Goal: Complete application form: Complete application form

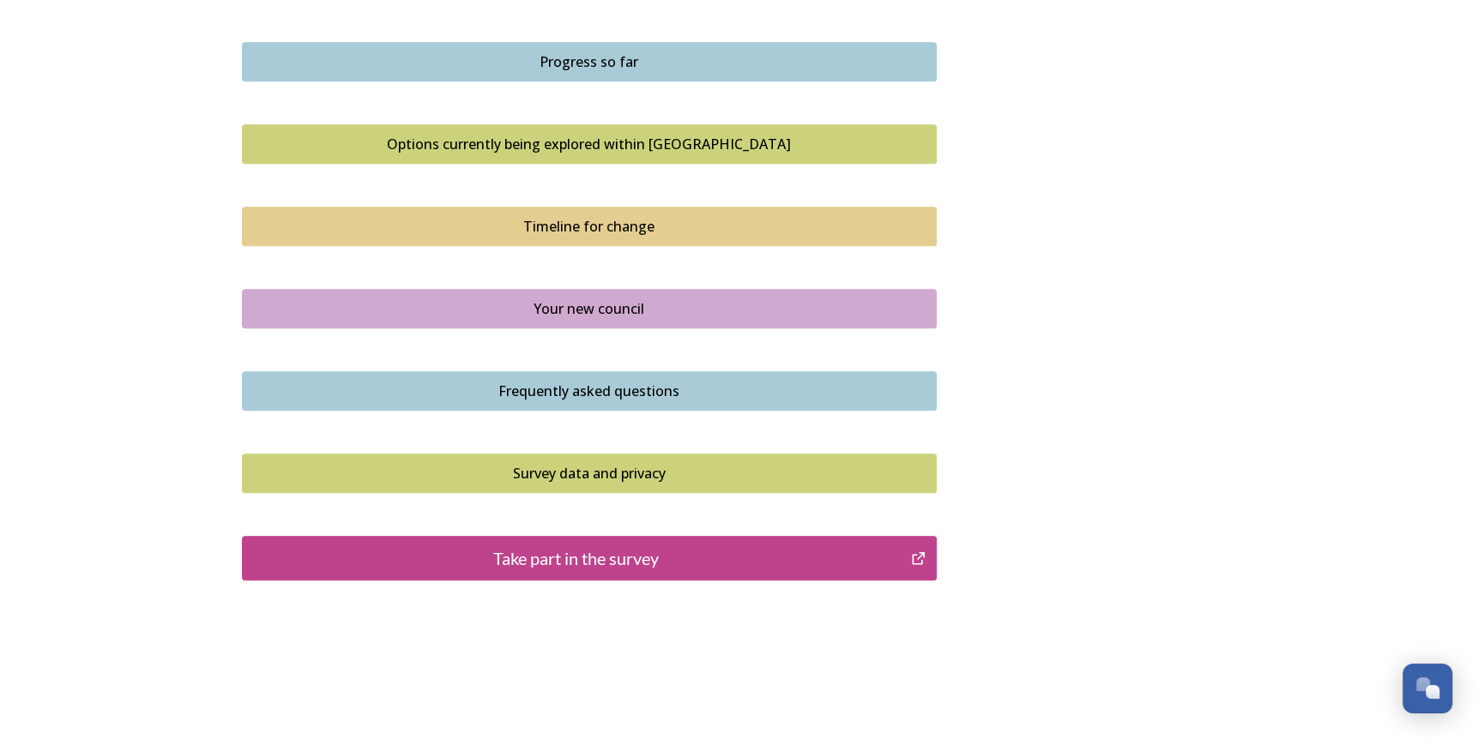
scroll to position [1105, 0]
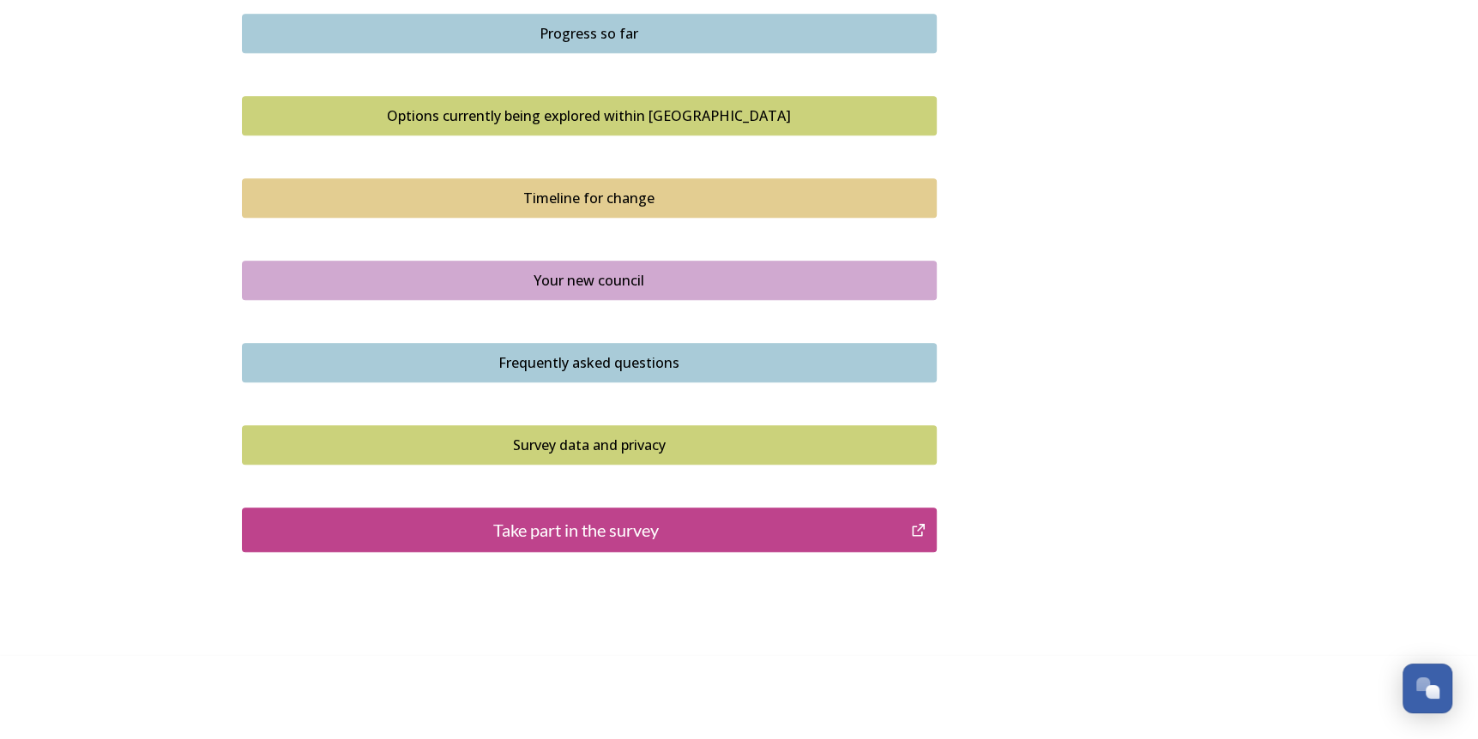
click at [548, 535] on div "Take part in the survey" at bounding box center [576, 530] width 651 height 26
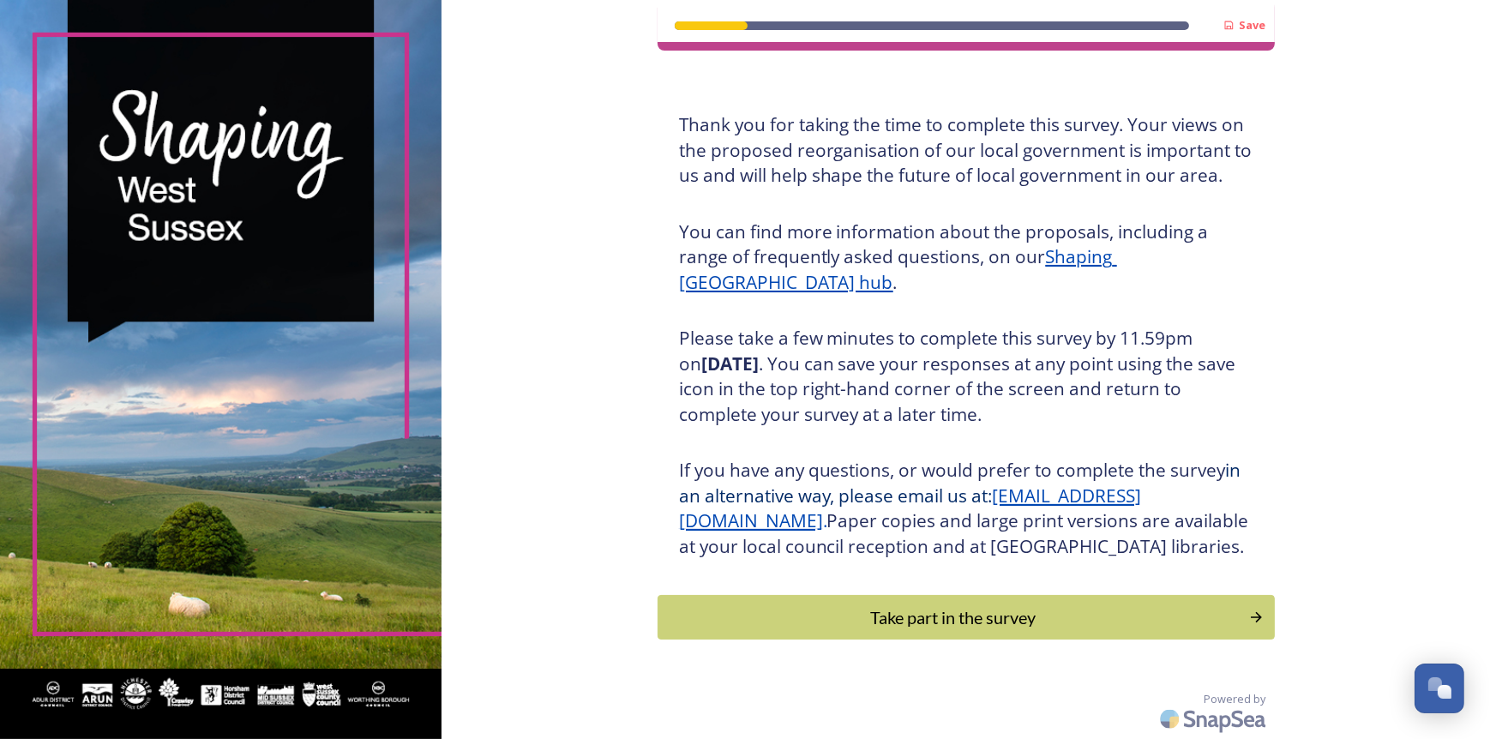
scroll to position [84, 0]
click at [949, 626] on div "Take part in the survey" at bounding box center [954, 618] width 580 height 26
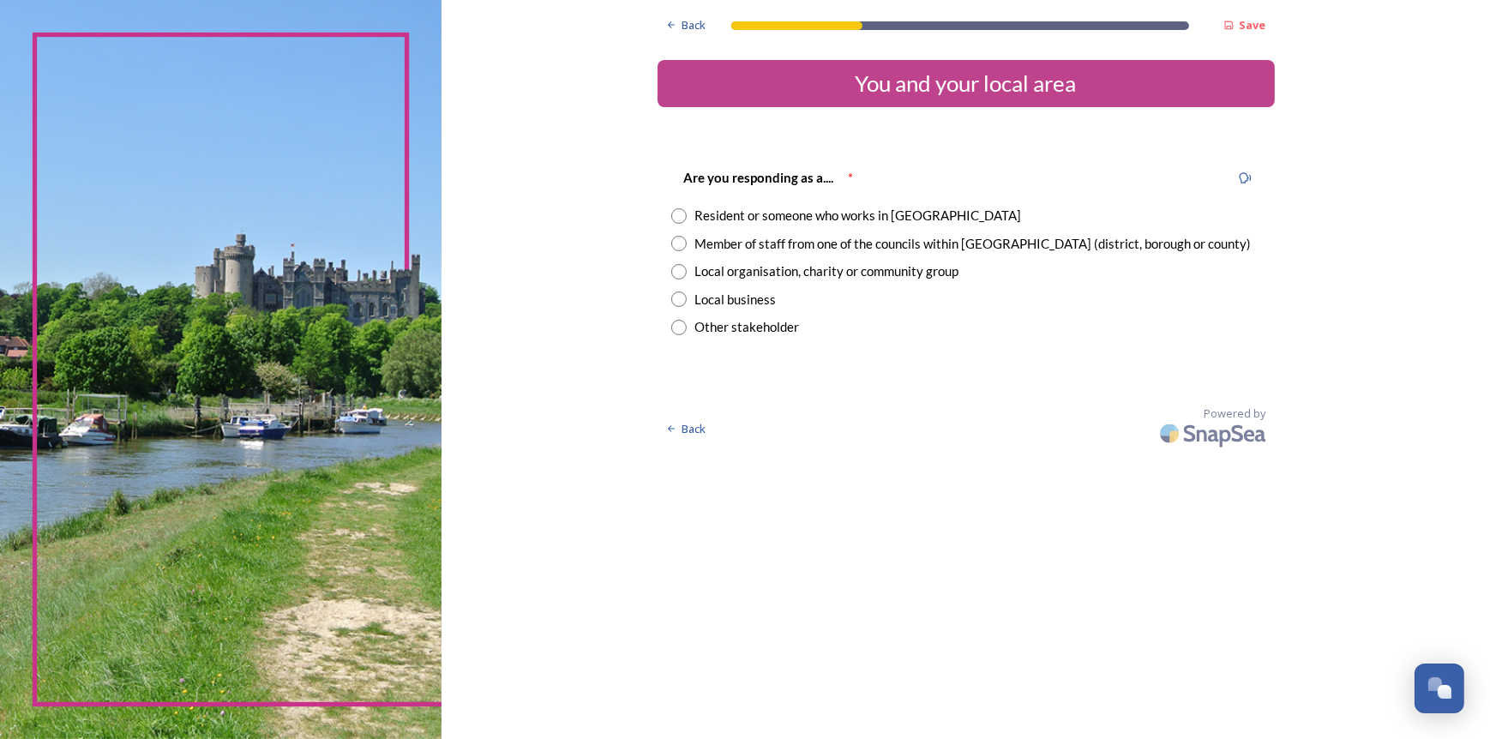
click at [674, 274] on input "radio" at bounding box center [678, 271] width 15 height 15
radio input "true"
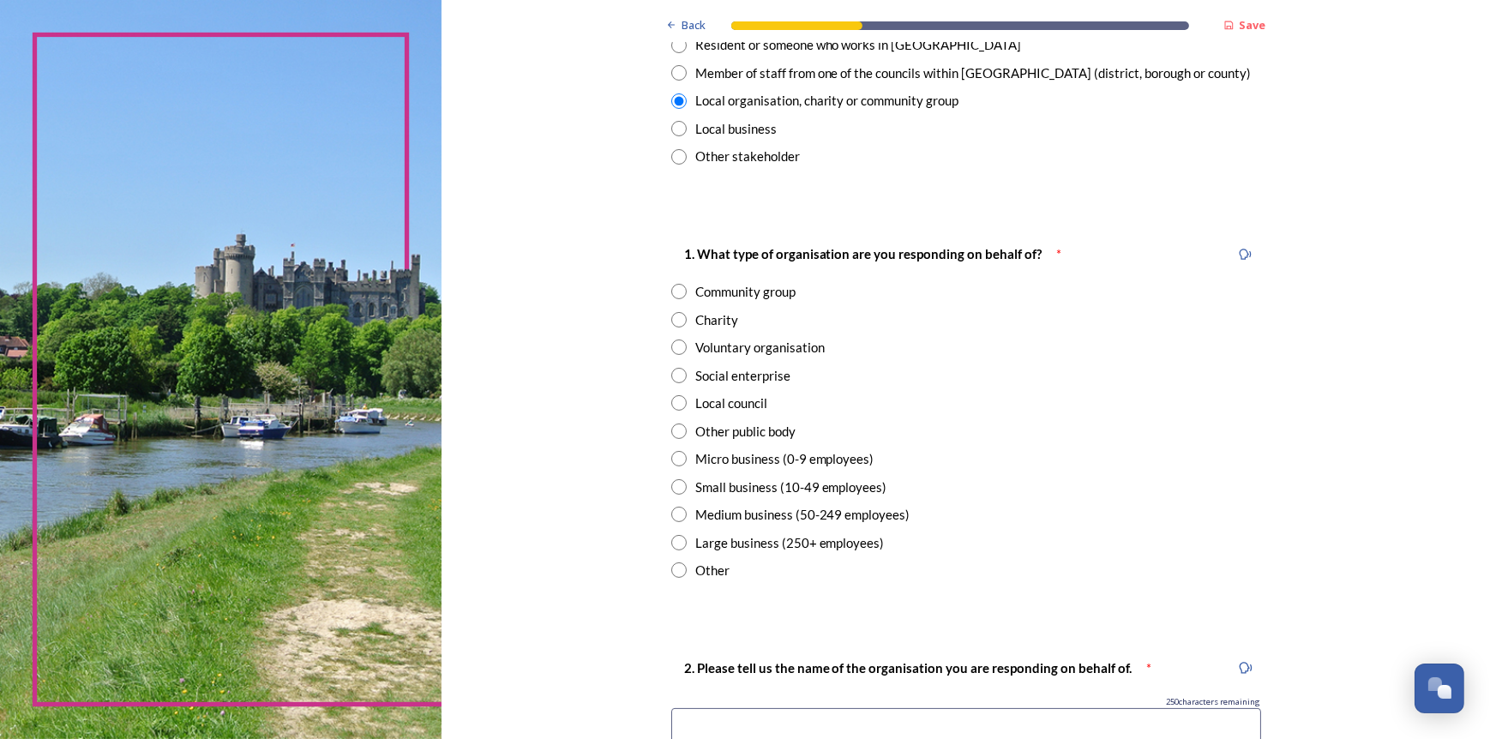
scroll to position [172, 0]
click at [671, 399] on input "radio" at bounding box center [678, 401] width 15 height 15
radio input "true"
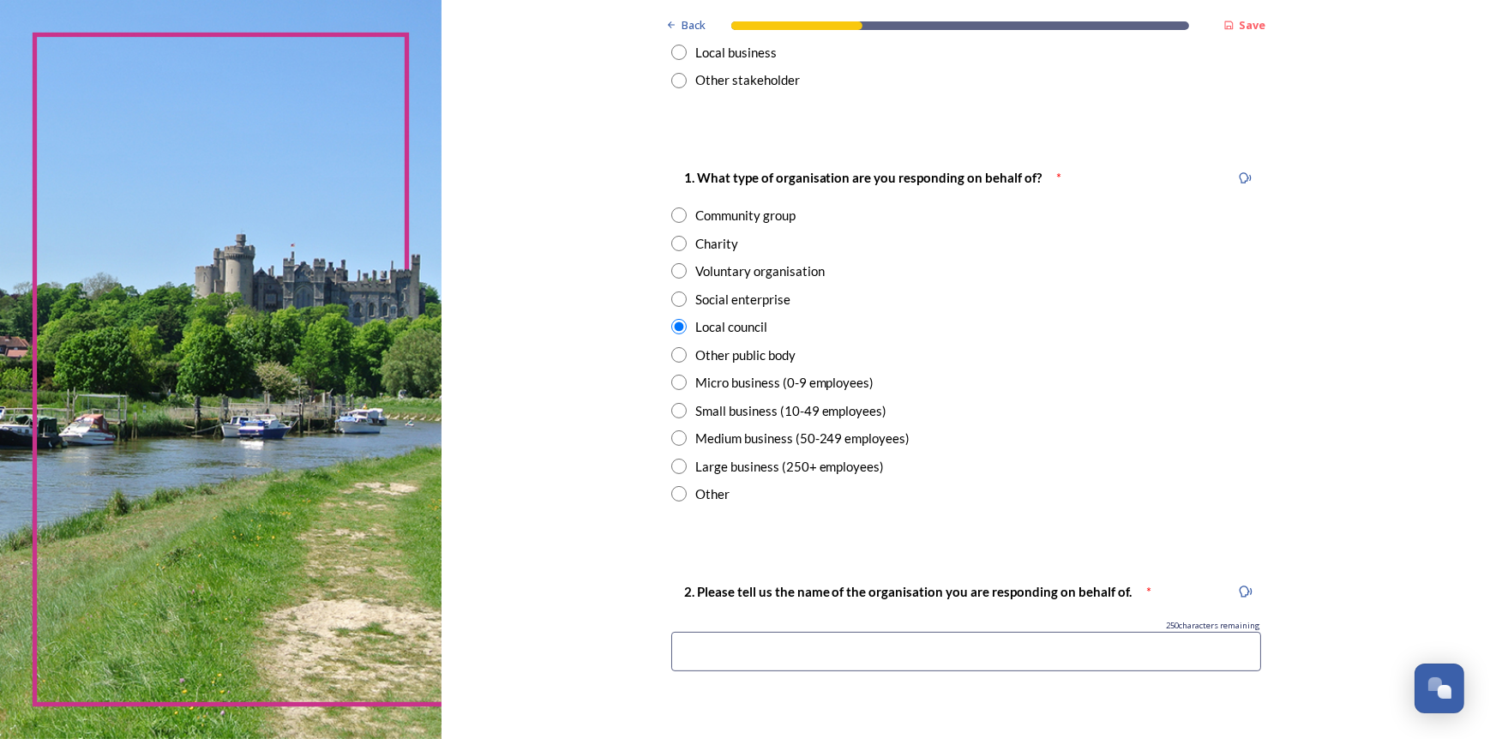
scroll to position [515, 0]
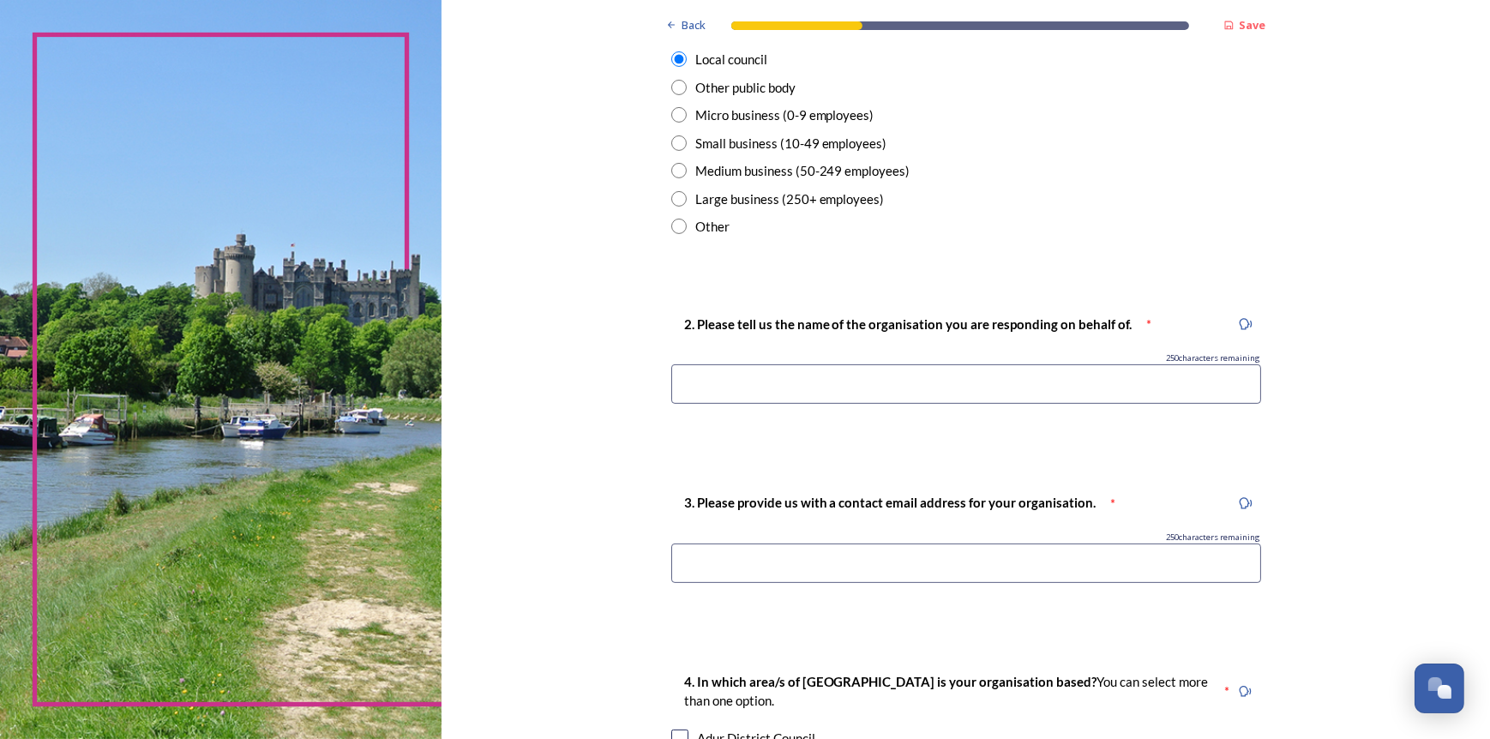
click at [705, 378] on input at bounding box center [966, 383] width 590 height 39
type input "Ferring Parish Council"
click at [726, 557] on input at bounding box center [966, 563] width 590 height 39
type input "n.jackson@tiscali.co.uk"
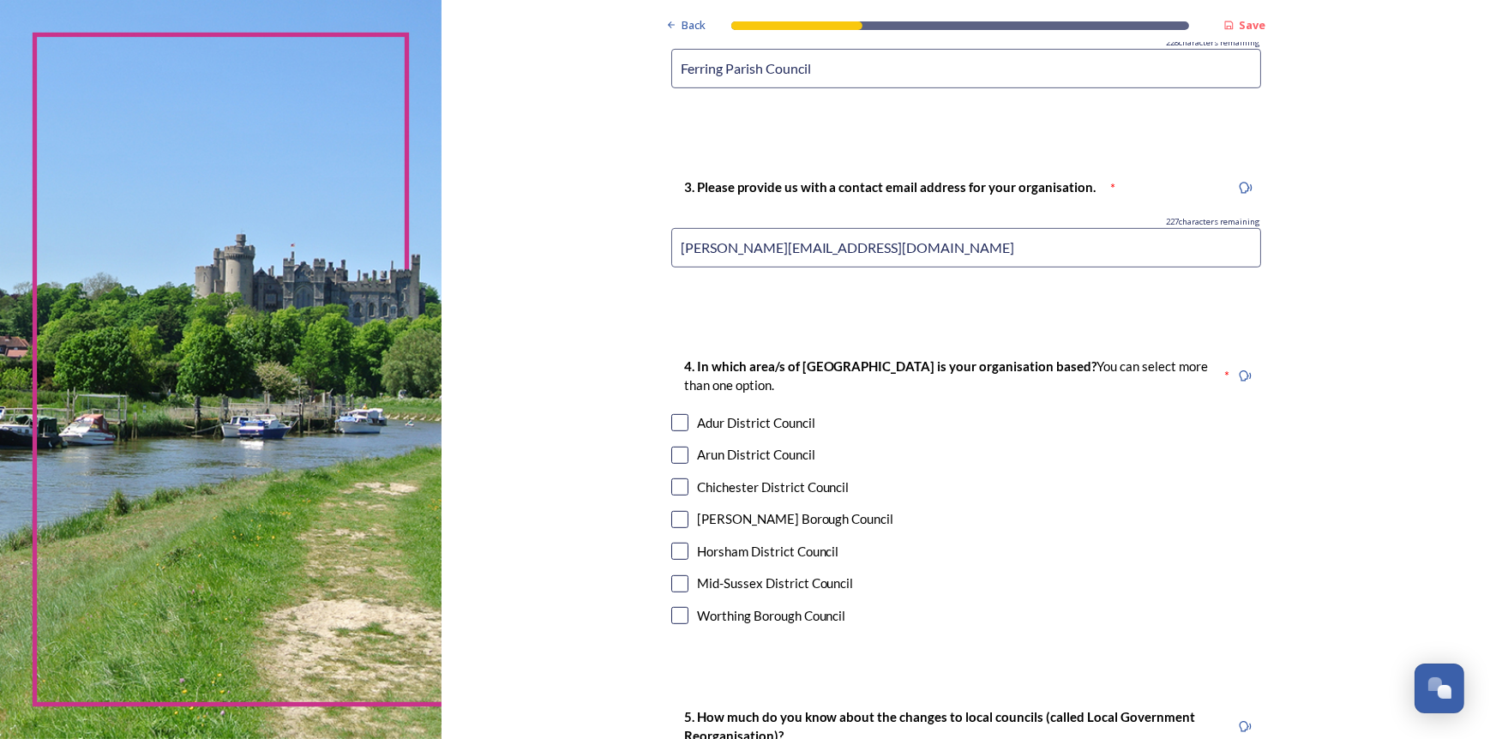
scroll to position [858, 0]
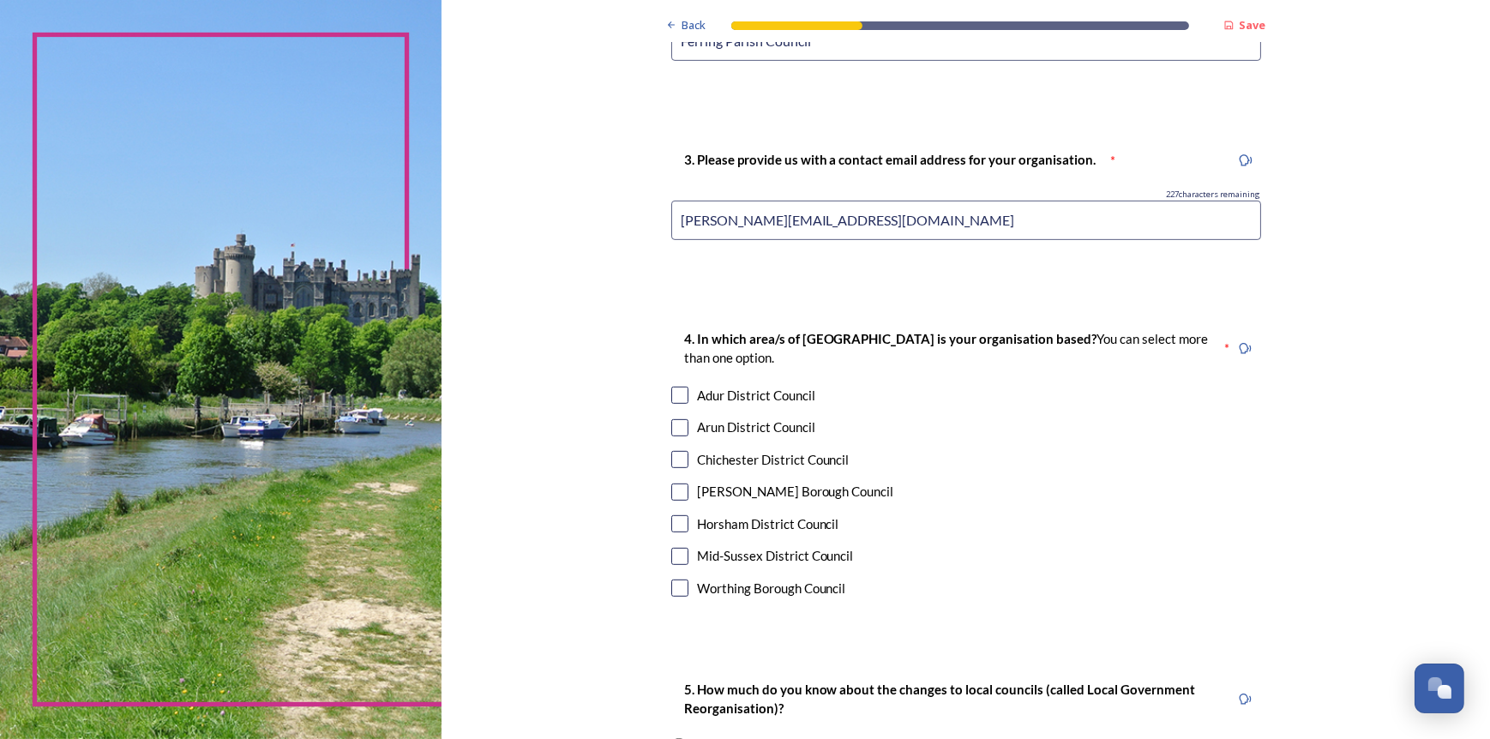
click at [671, 430] on input "checkbox" at bounding box center [679, 427] width 17 height 17
checkbox input "true"
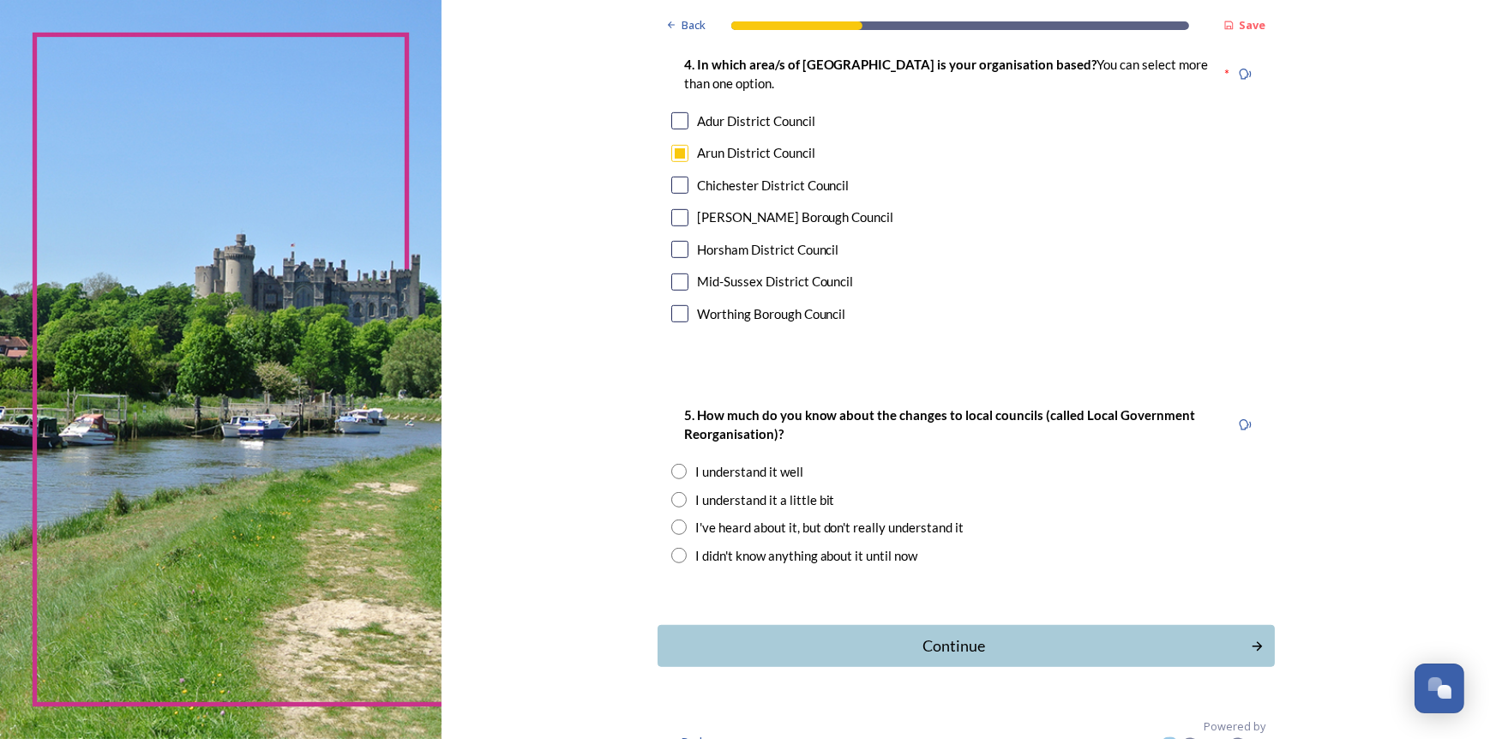
scroll to position [1159, 0]
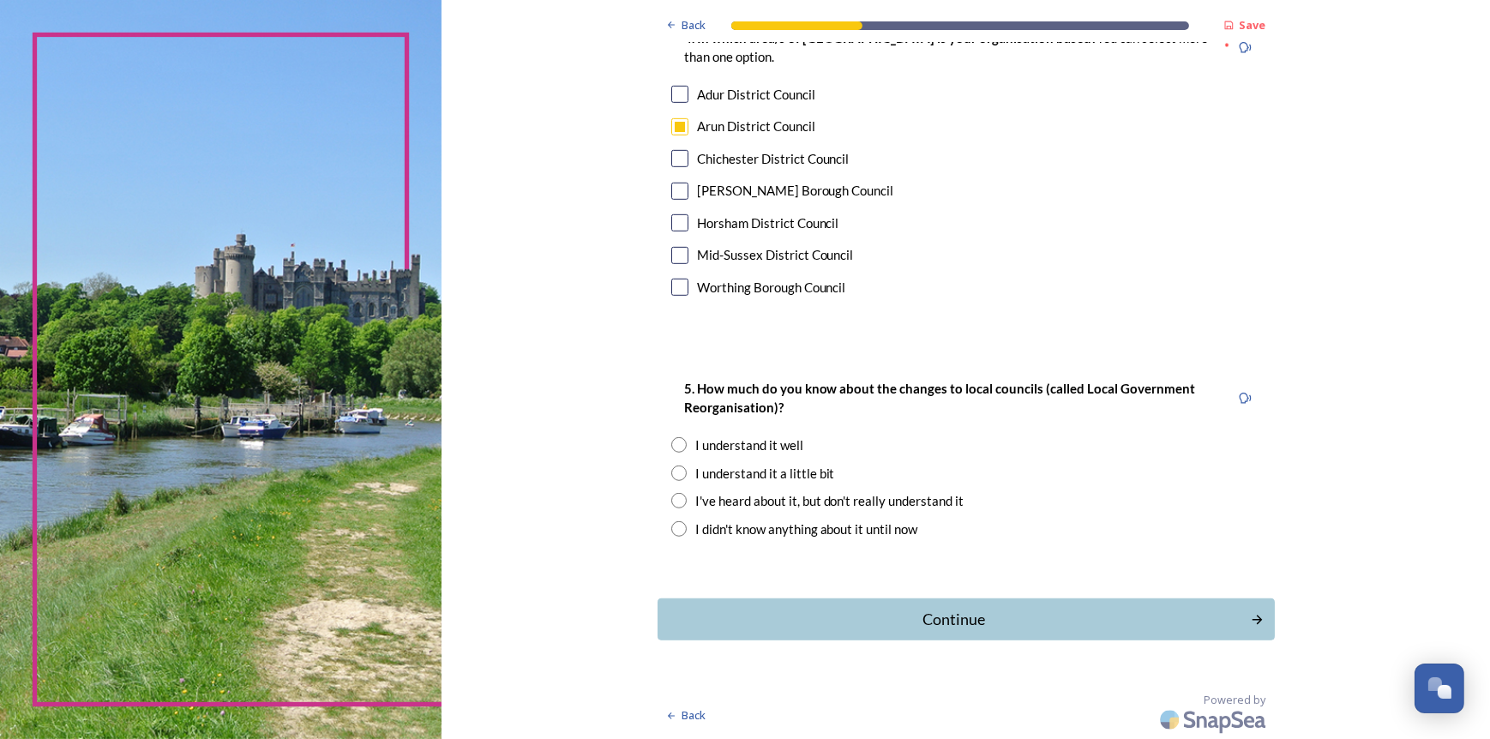
click at [674, 442] on input "radio" at bounding box center [678, 444] width 15 height 15
radio input "true"
click at [927, 624] on div "Continue" at bounding box center [954, 619] width 581 height 23
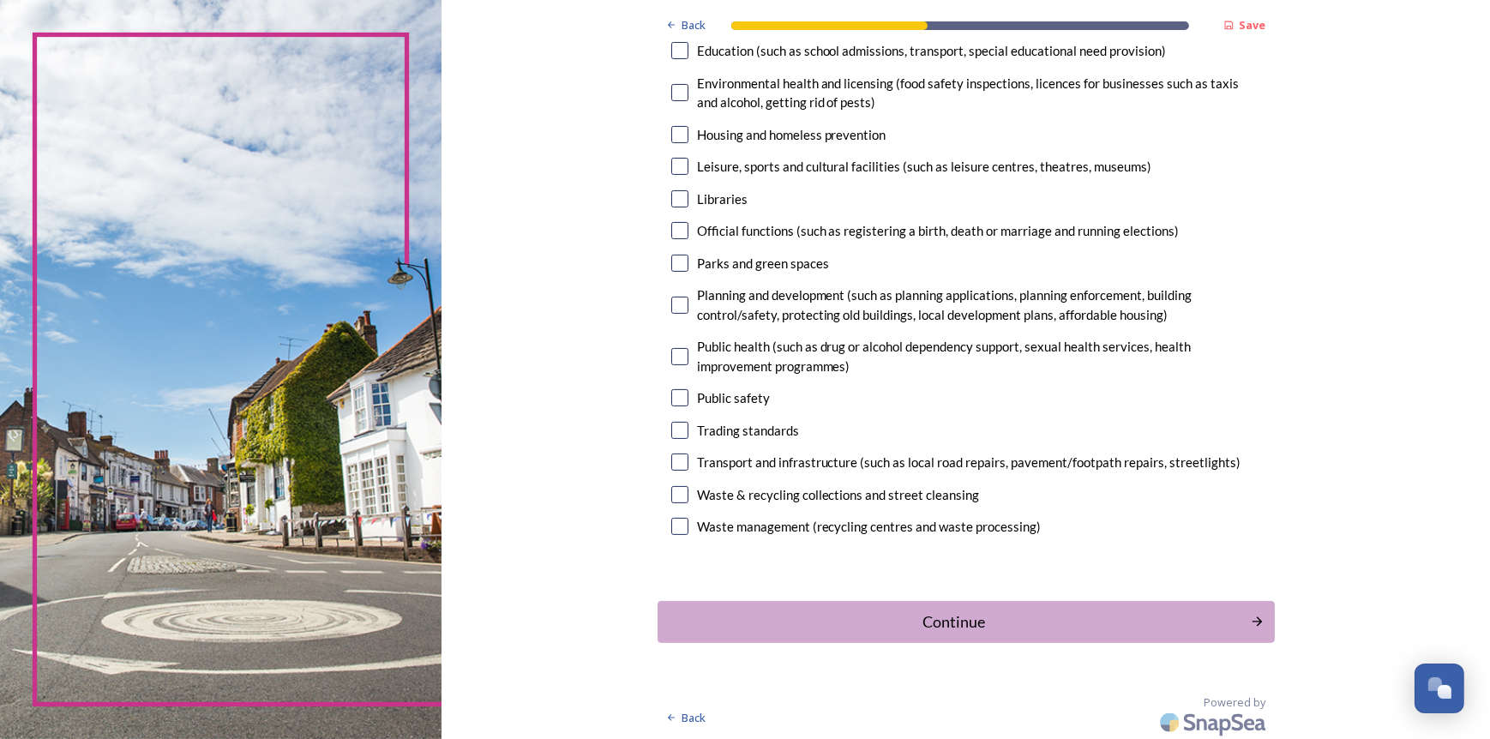
scroll to position [394, 0]
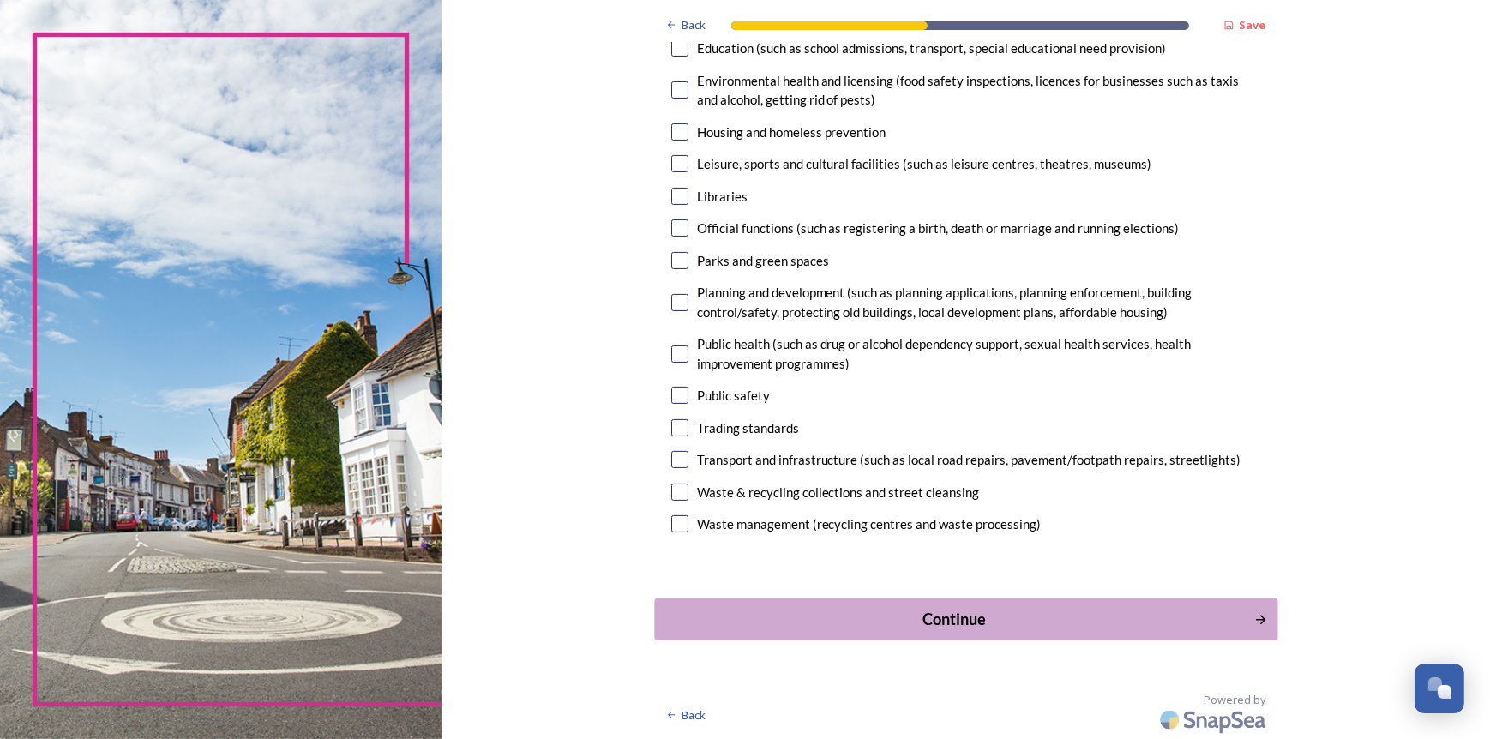
click at [939, 619] on div "Continue" at bounding box center [954, 618] width 581 height 23
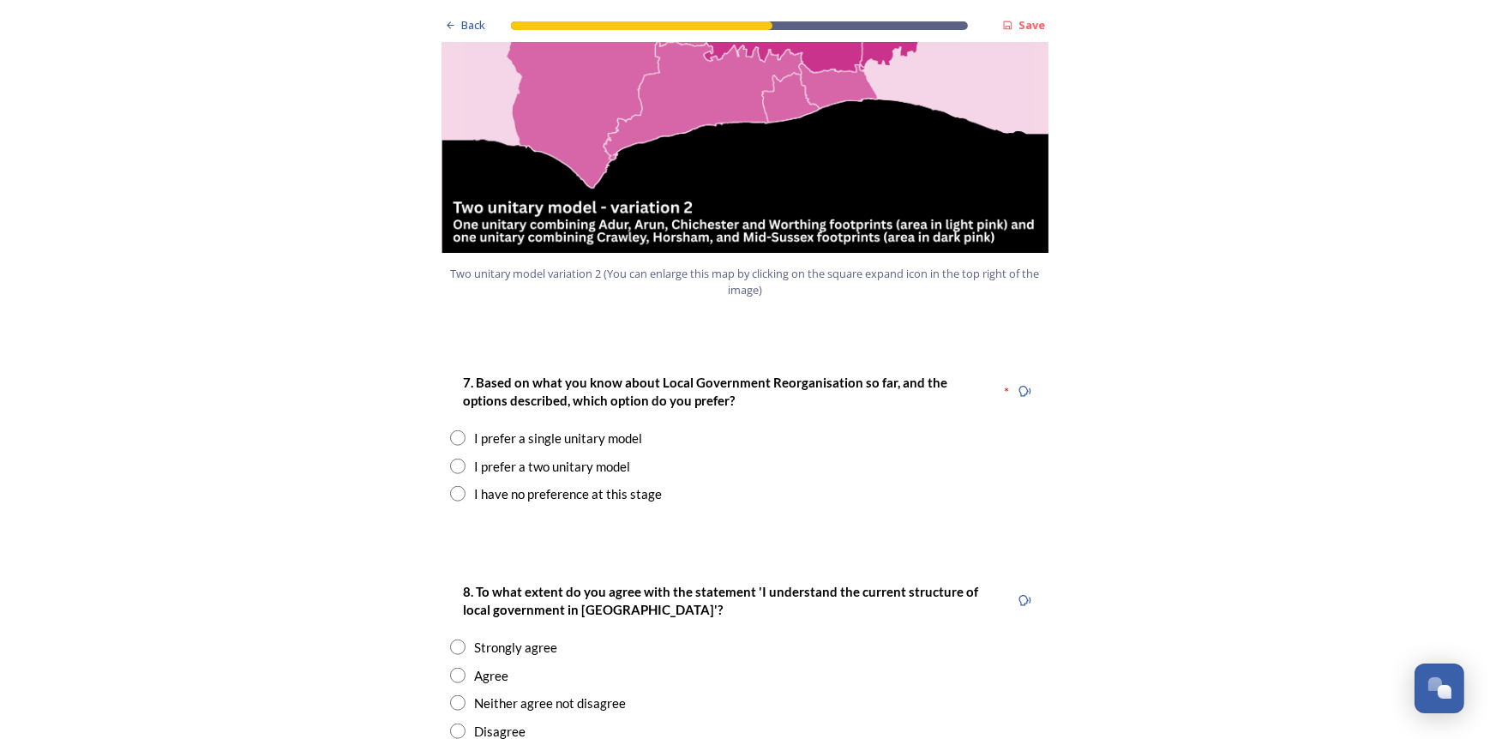
scroll to position [2058, 0]
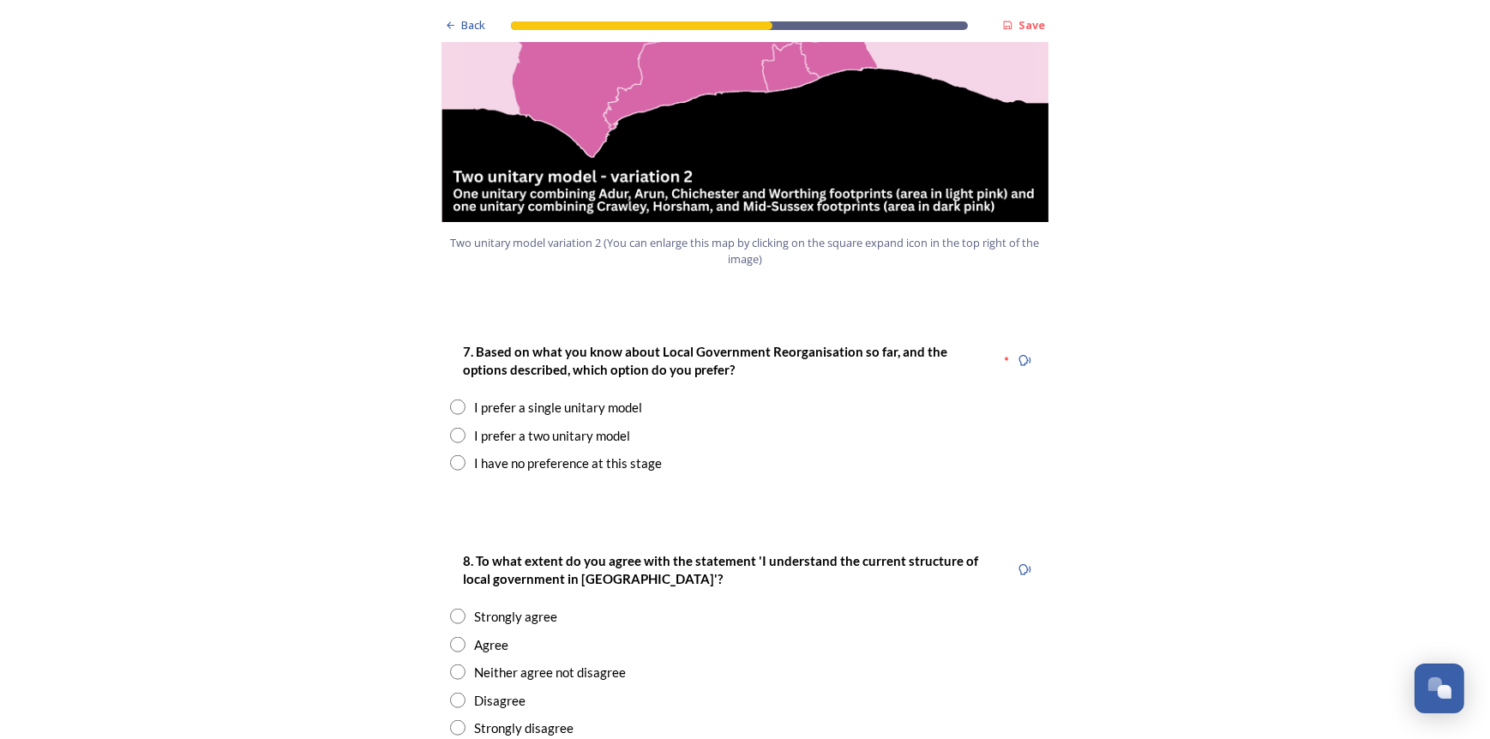
click at [440, 382] on div "7. Based on what you know about Local Government Reorganisation so far, and the…" at bounding box center [745, 407] width 617 height 166
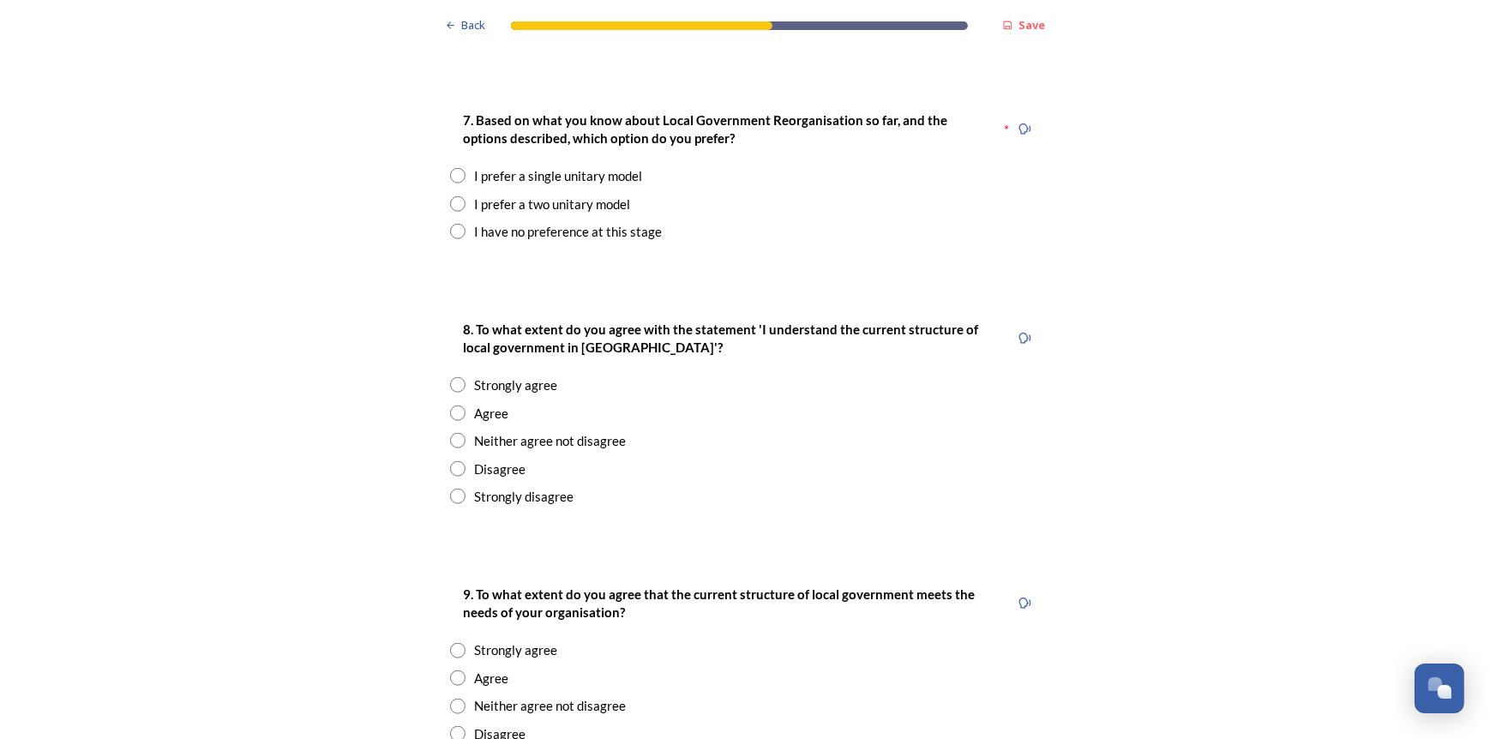
scroll to position [2315, 0]
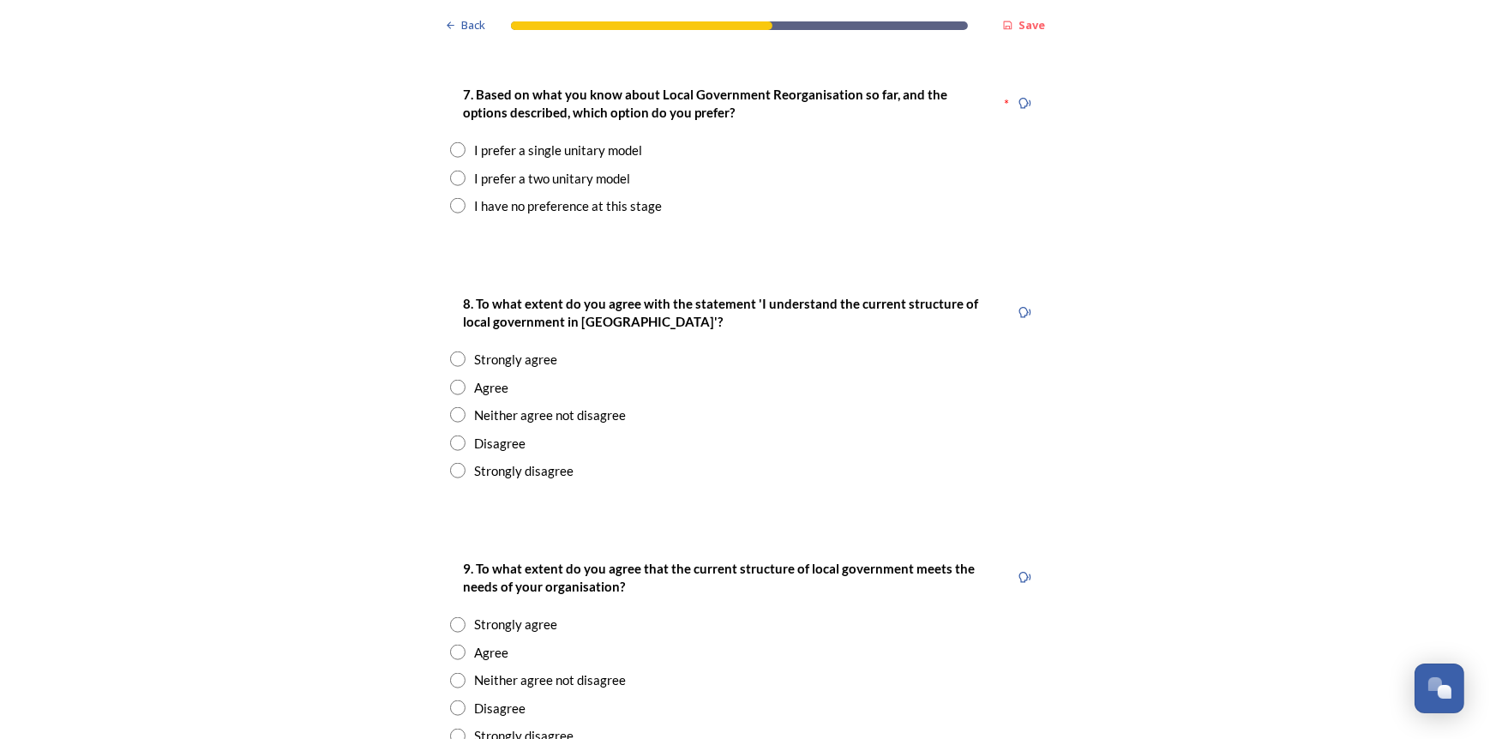
click at [450, 352] on input "radio" at bounding box center [457, 359] width 15 height 15
radio input "true"
click at [453, 380] on input "radio" at bounding box center [457, 387] width 15 height 15
radio input "true"
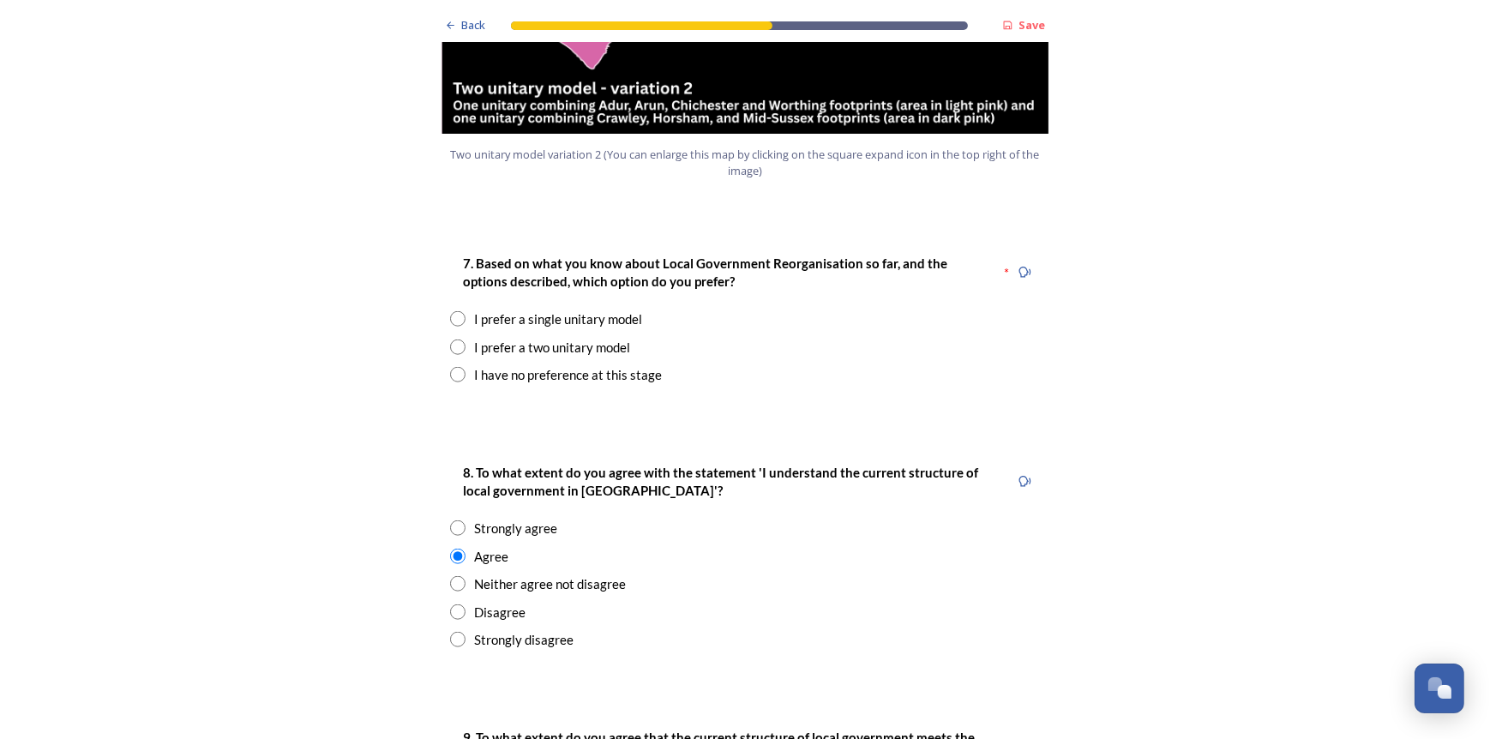
scroll to position [2230, 0]
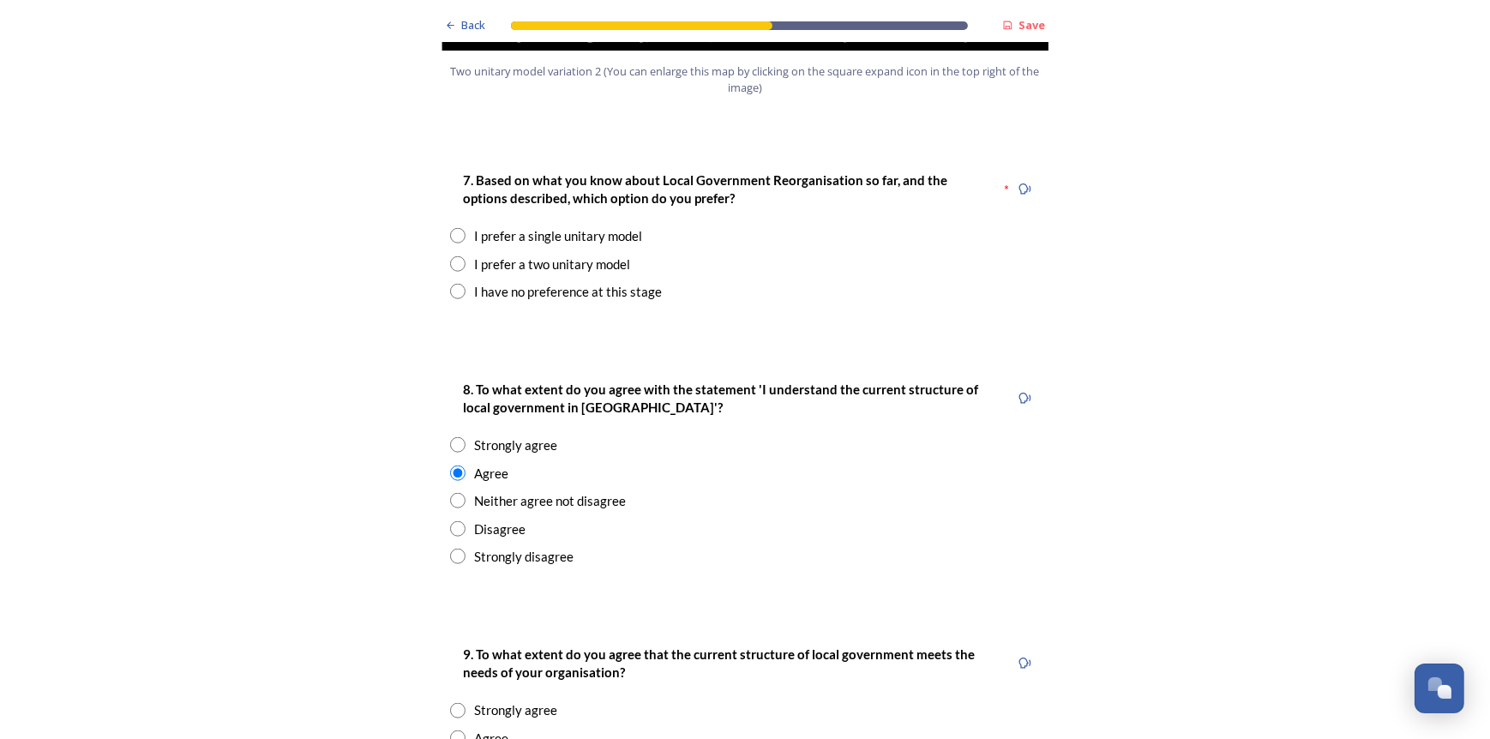
click at [455, 256] on input "radio" at bounding box center [457, 263] width 15 height 15
radio input "true"
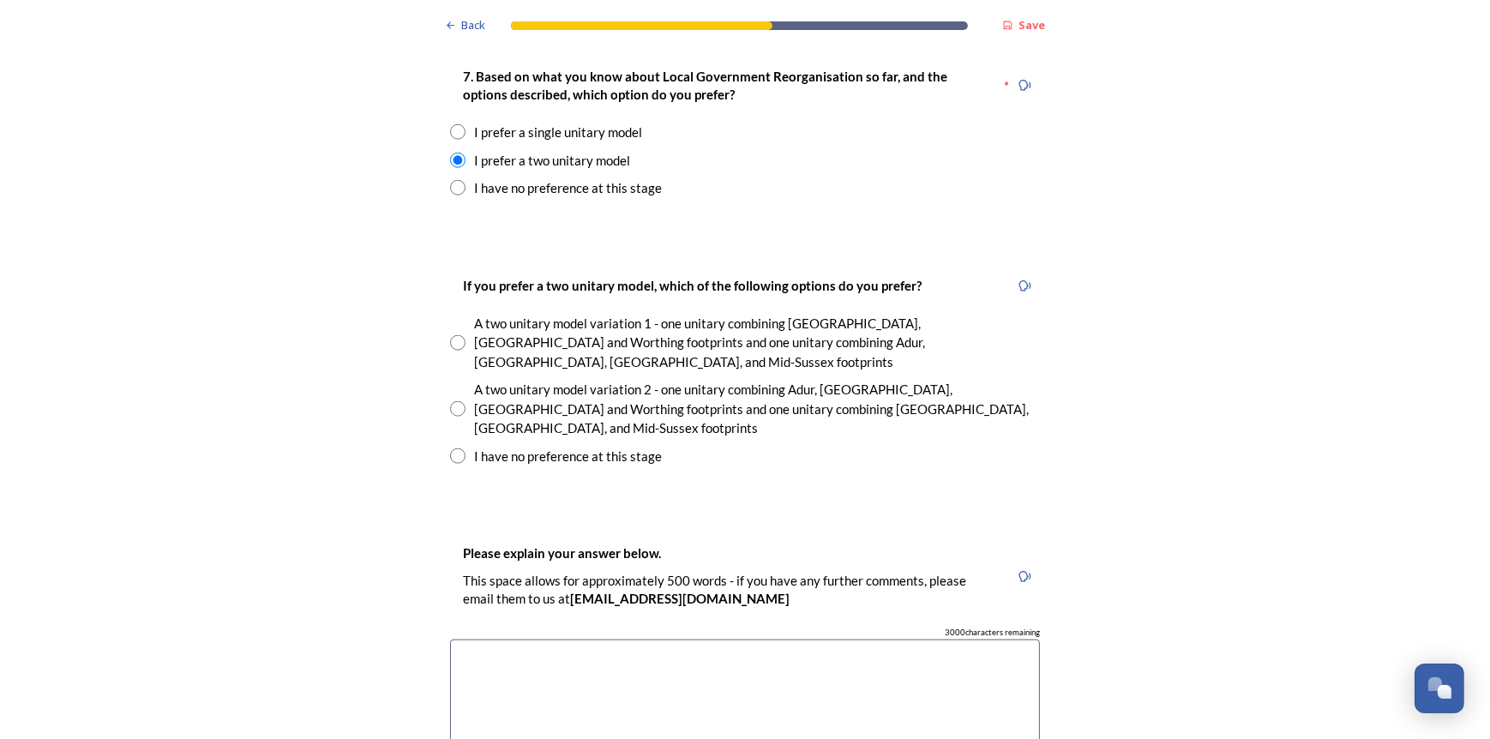
scroll to position [2401, 0]
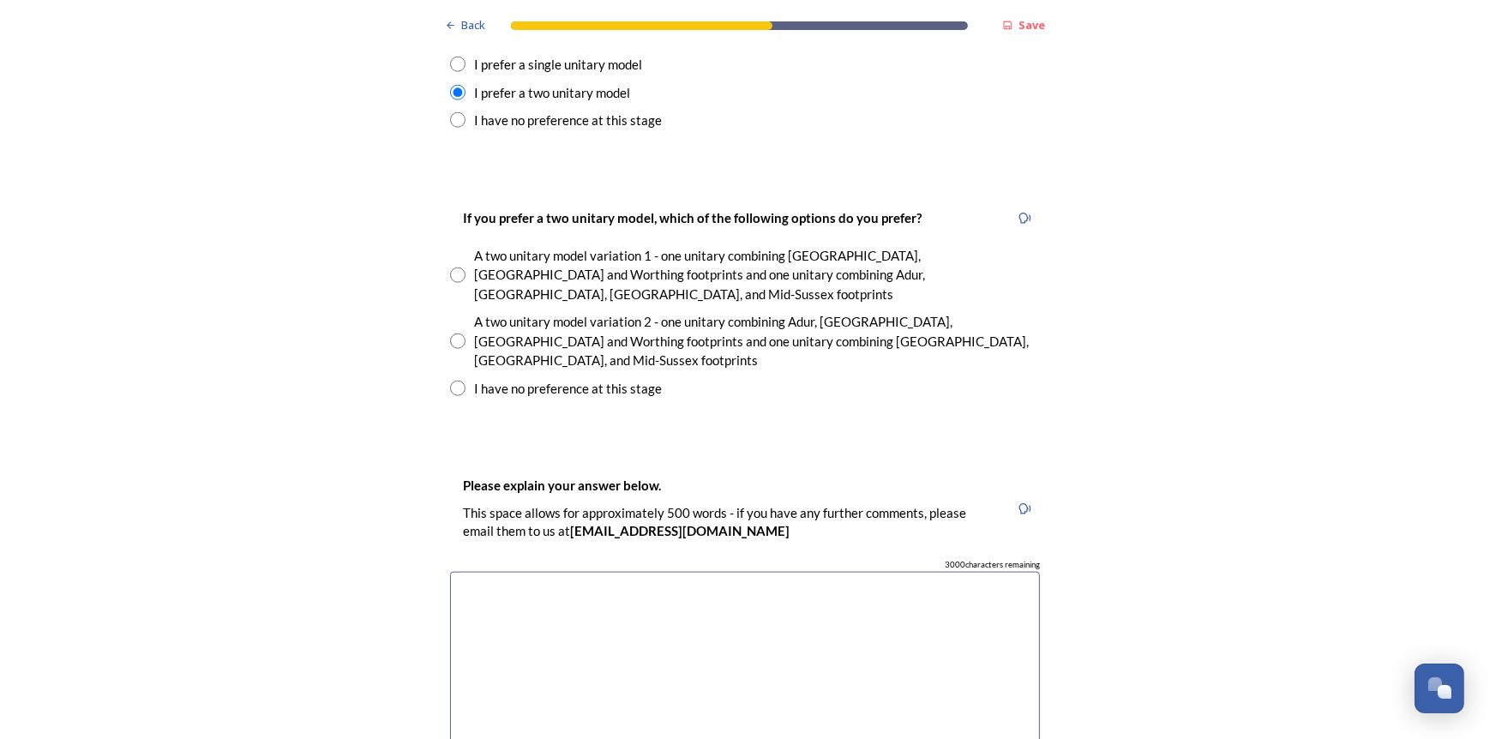
click at [450, 268] on input "radio" at bounding box center [457, 275] width 15 height 15
radio input "true"
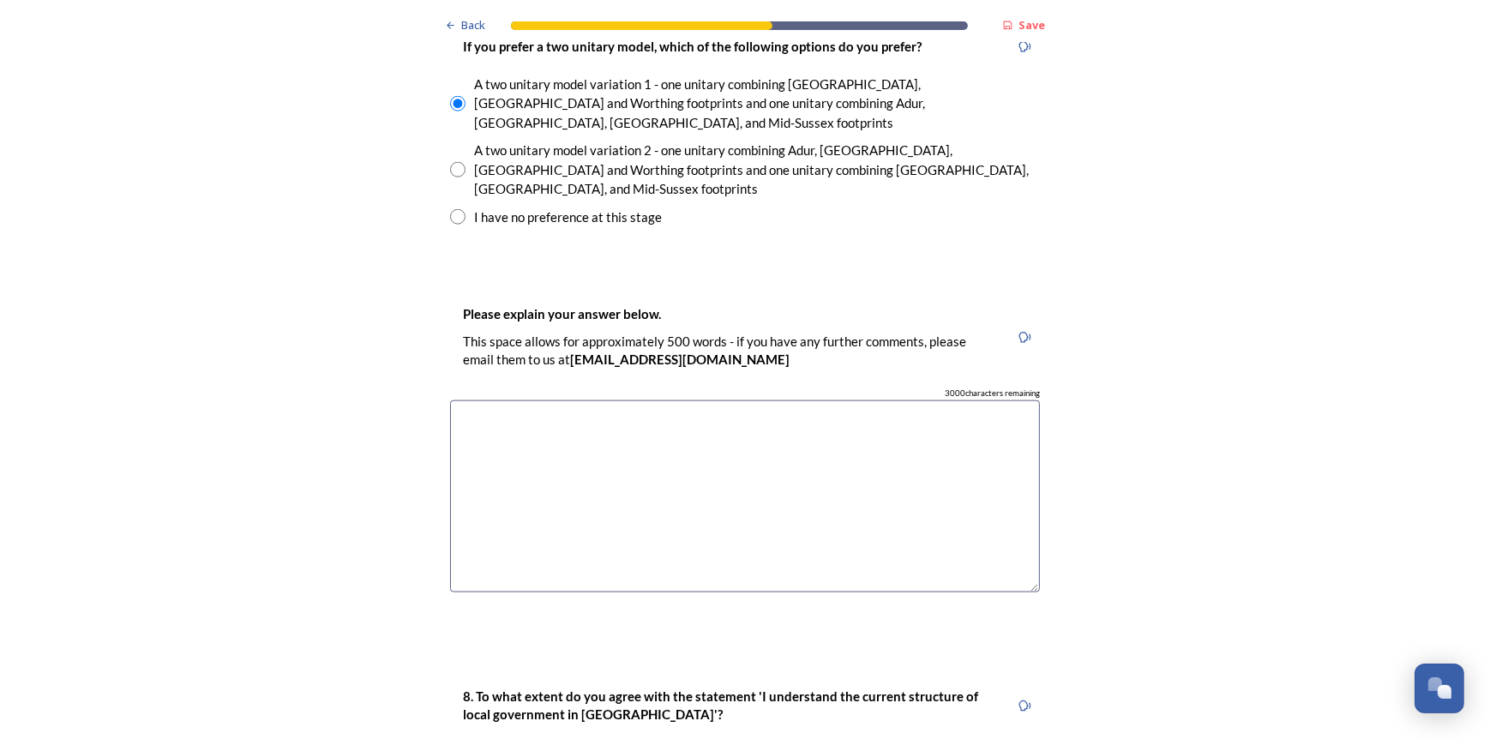
scroll to position [2487, 0]
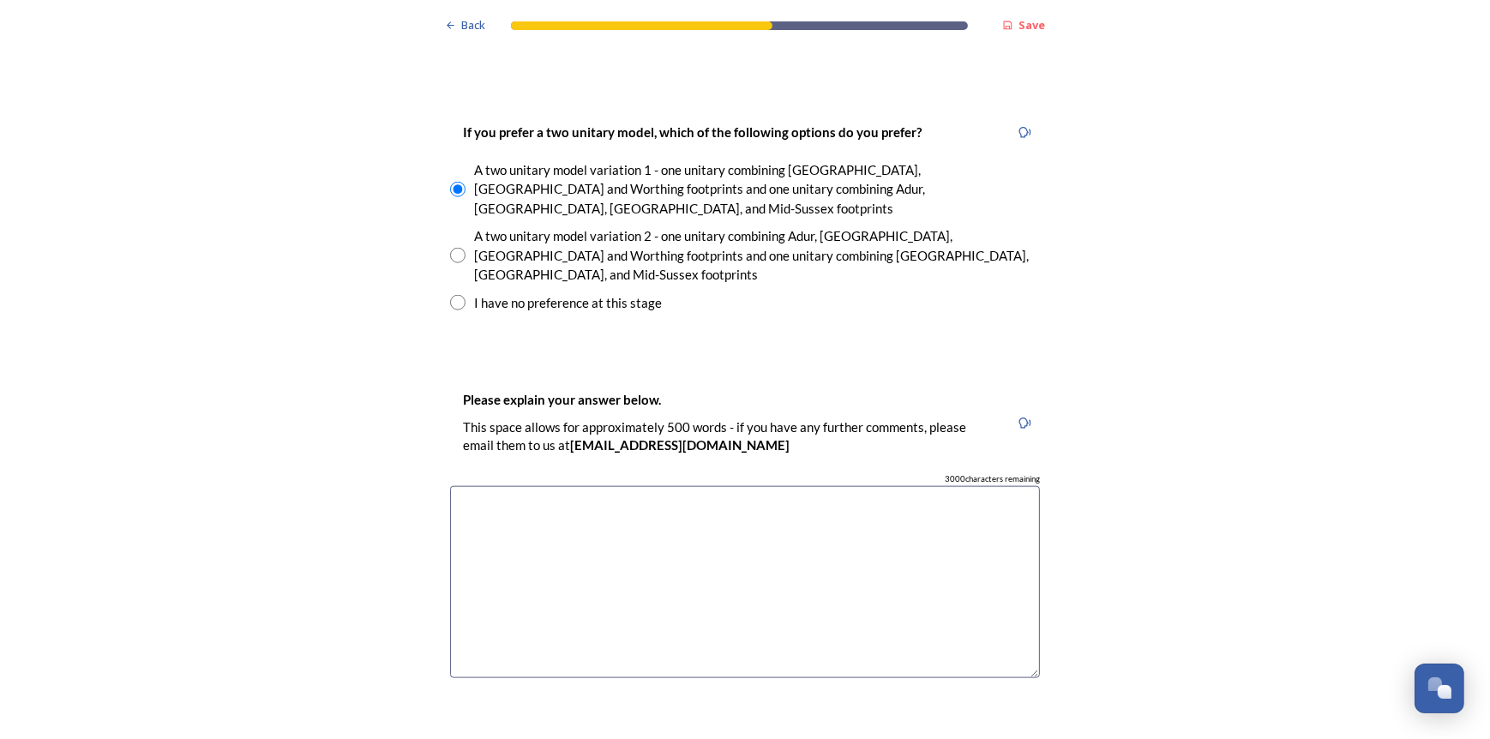
click at [511, 486] on textarea at bounding box center [745, 582] width 590 height 193
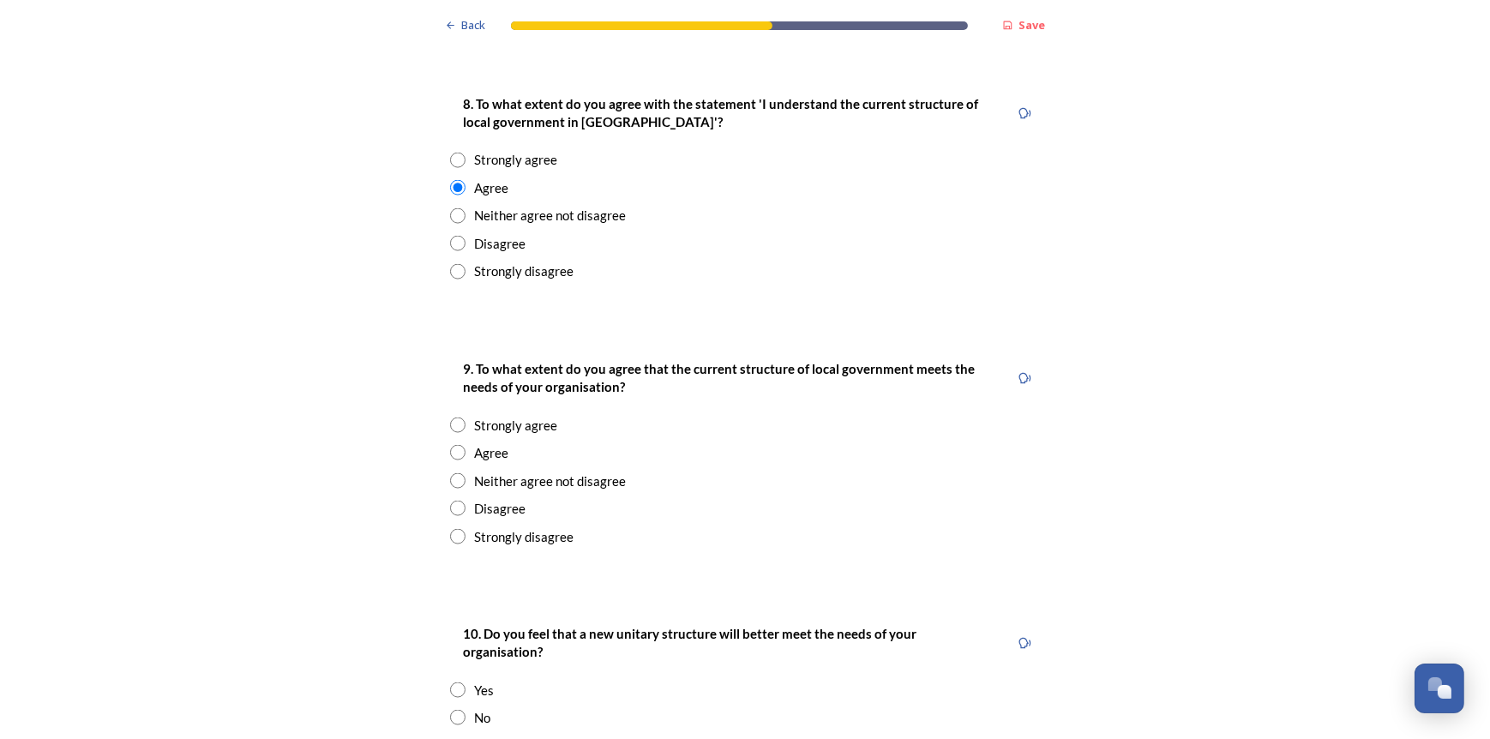
scroll to position [3173, 0]
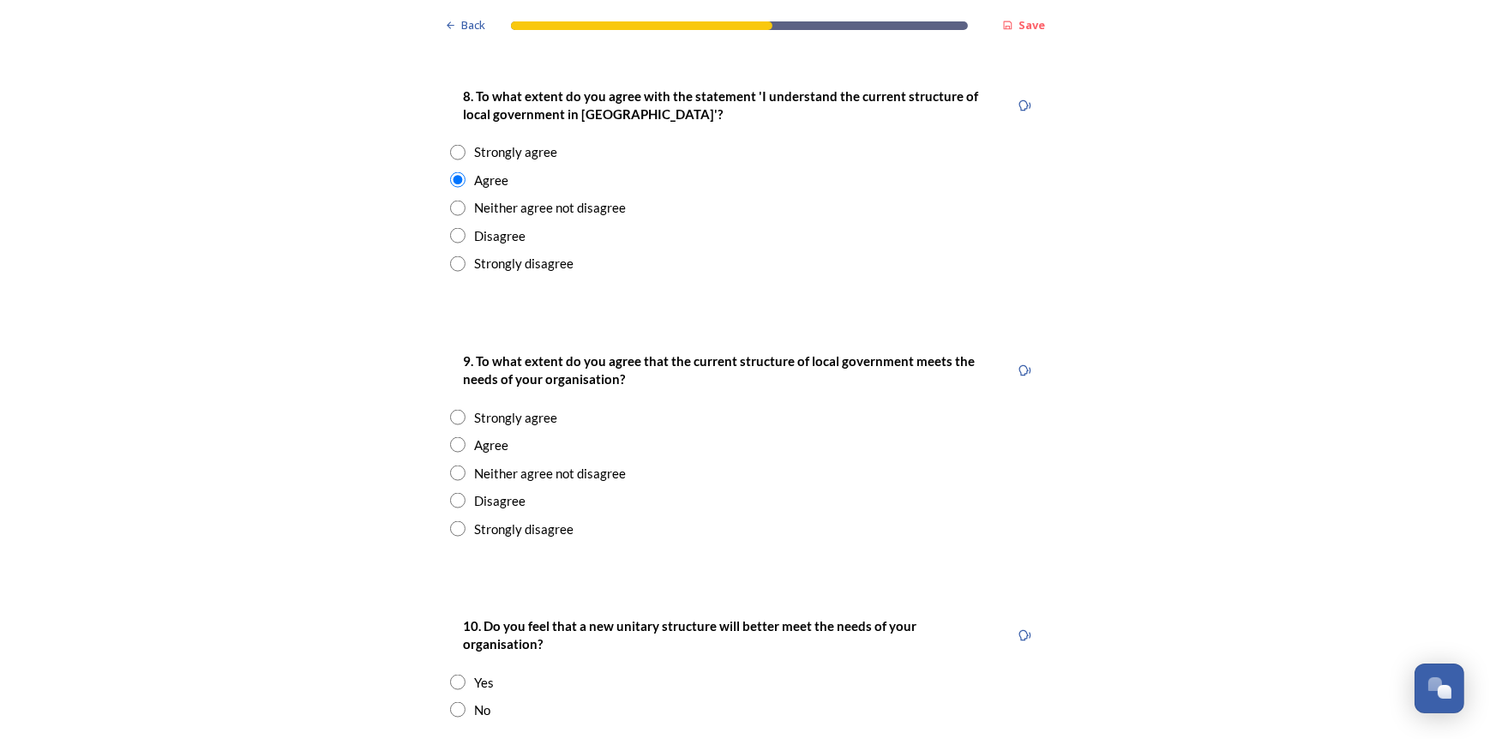
type textarea "option 1 is a much bneter"
click at [450, 437] on input "radio" at bounding box center [457, 444] width 15 height 15
radio input "true"
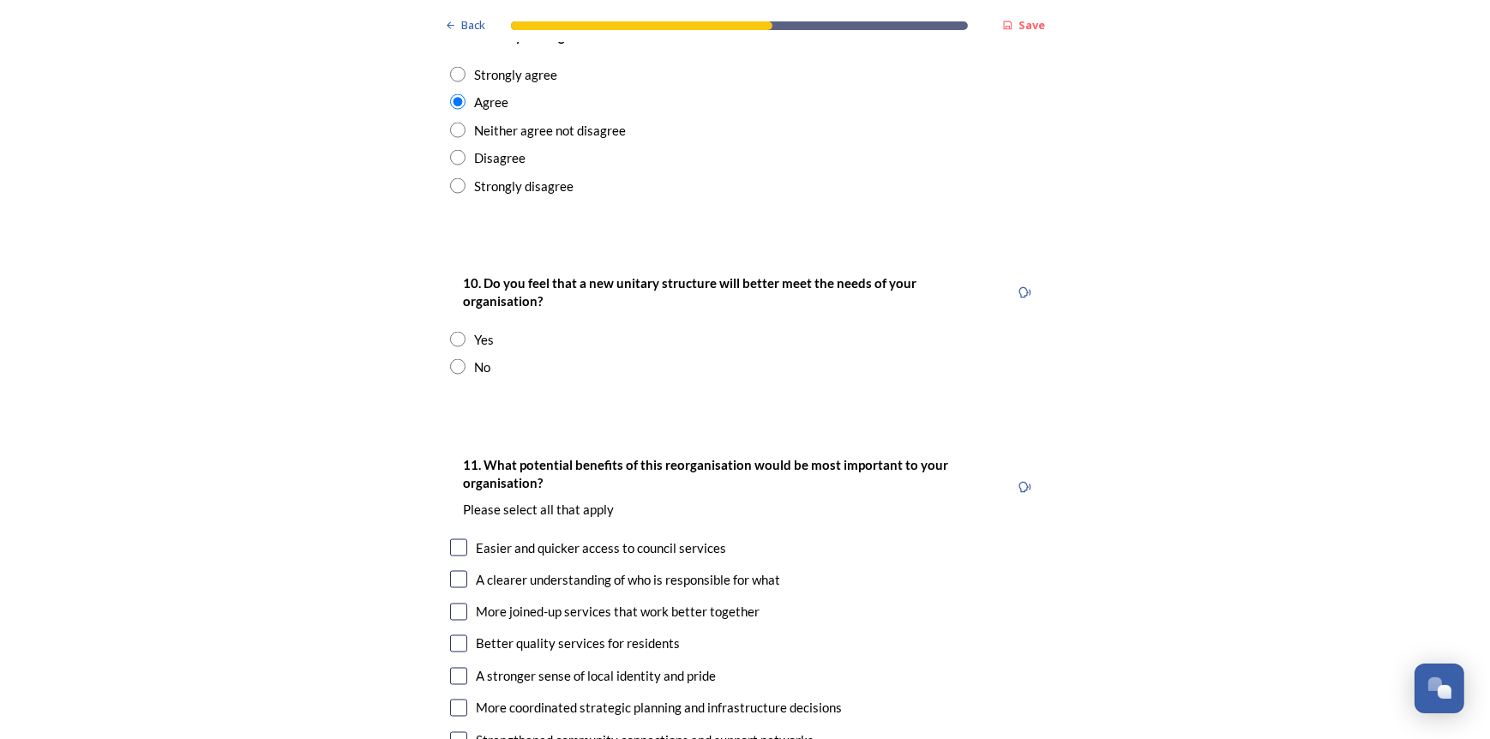
click at [451, 359] on input "radio" at bounding box center [457, 366] width 15 height 15
radio input "true"
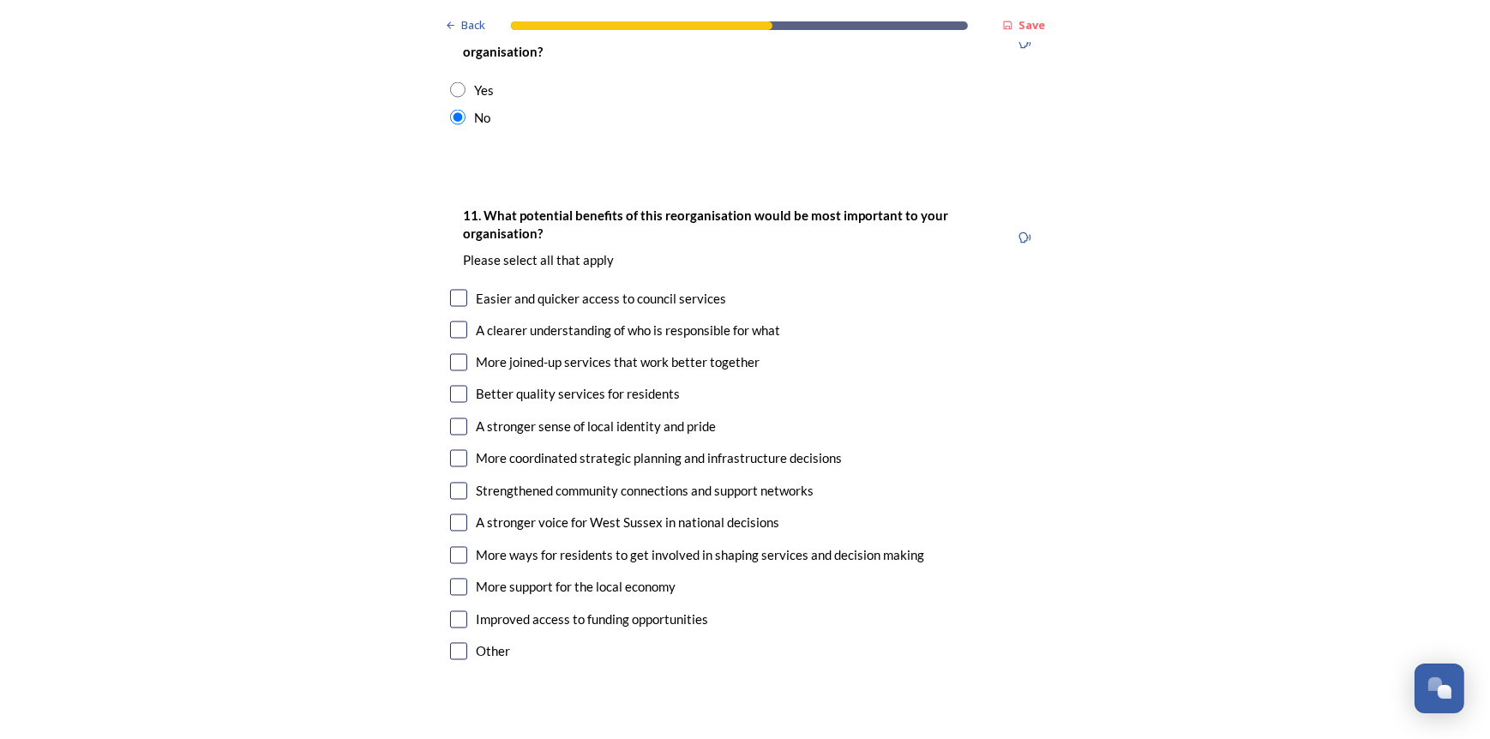
scroll to position [3773, 0]
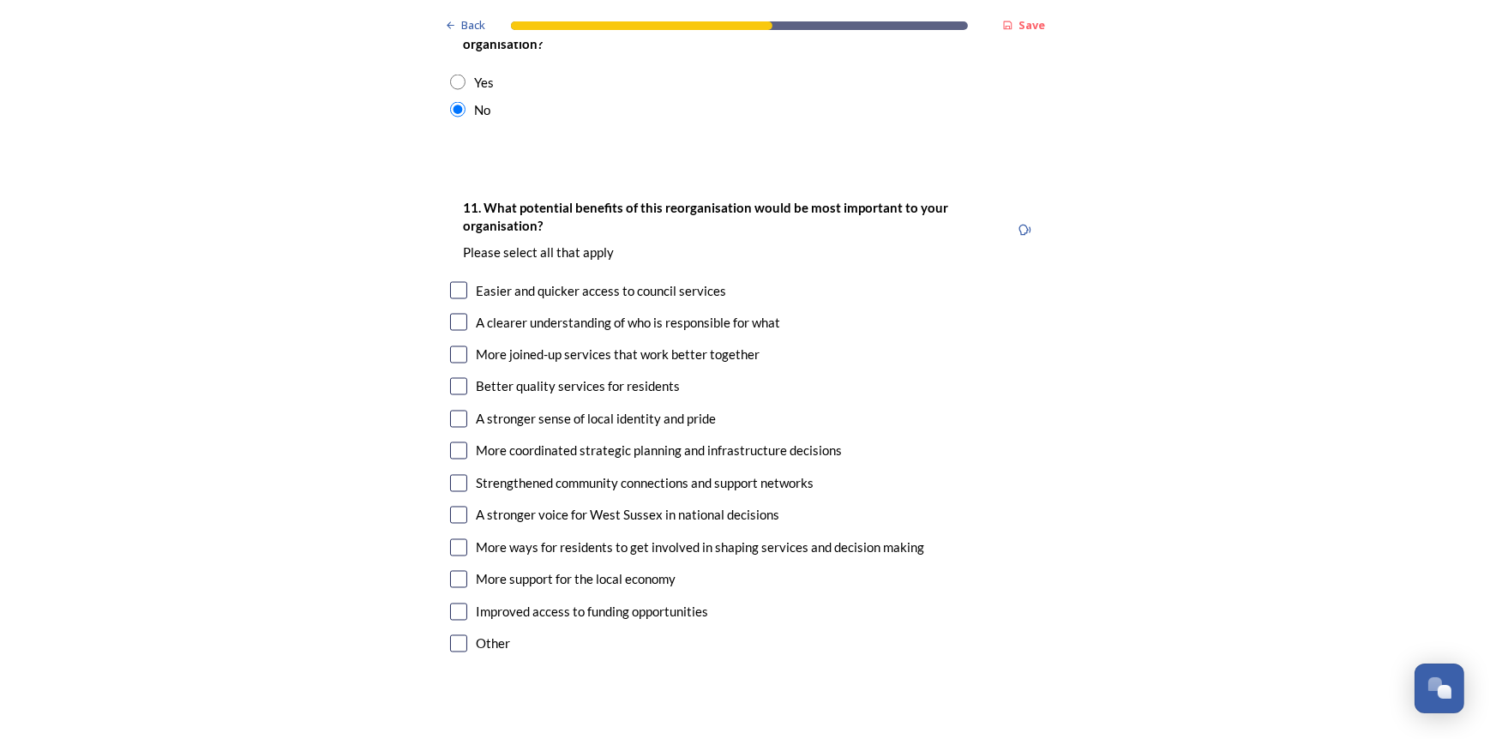
click at [453, 635] on input "checkbox" at bounding box center [458, 643] width 17 height 17
checkbox input "true"
drag, startPoint x: 481, startPoint y: 689, endPoint x: 409, endPoint y: 636, distance: 89.5
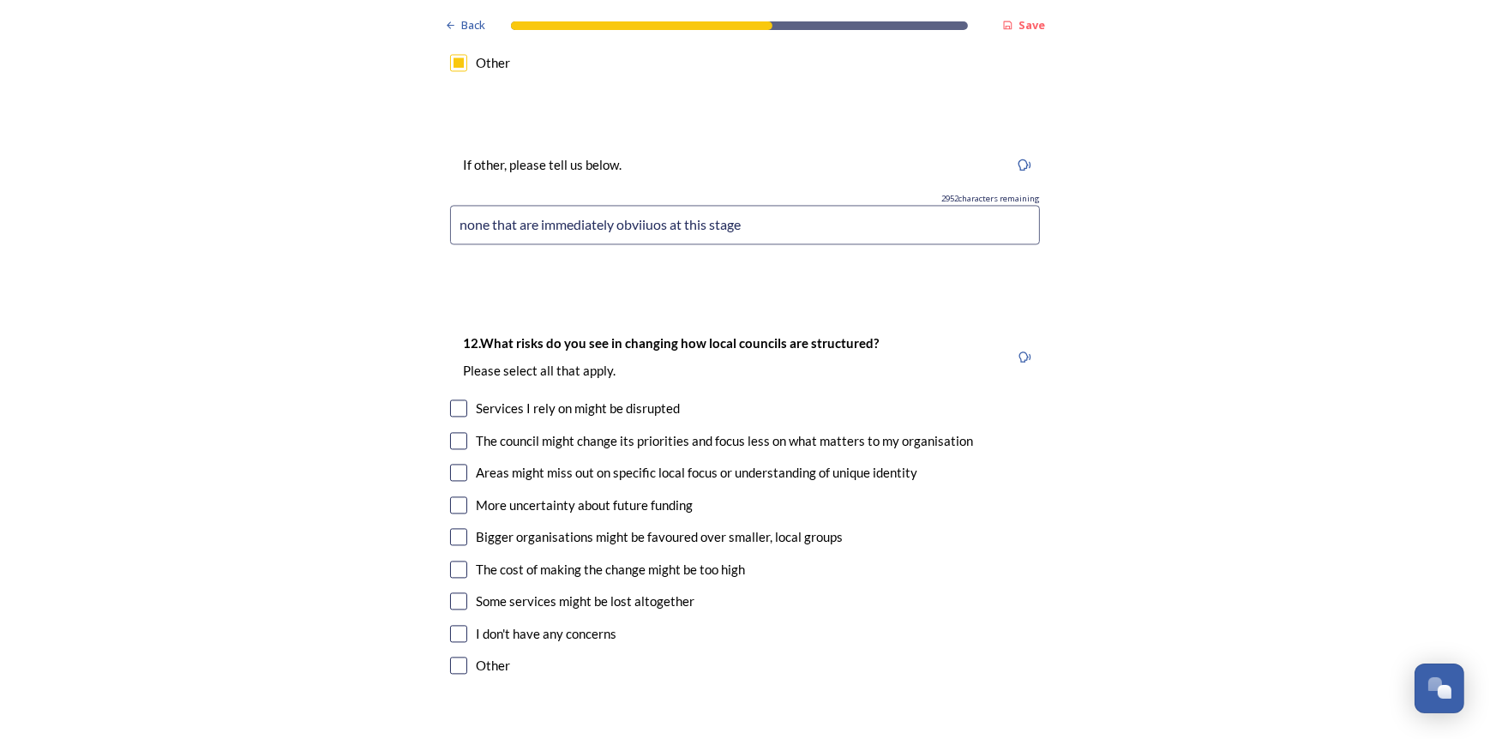
scroll to position [4374, 0]
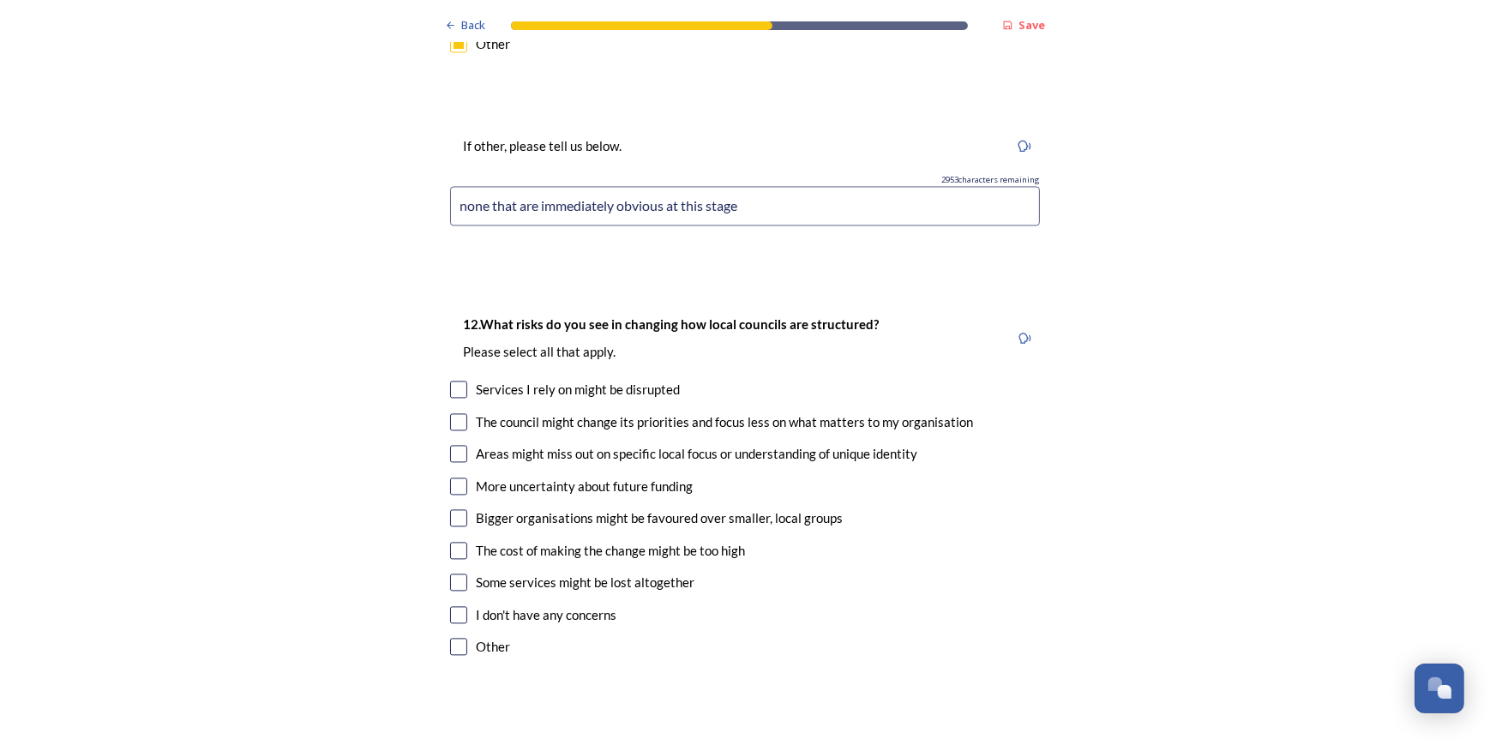
type input "none that are immediately obvious at this stage"
click at [457, 413] on input "checkbox" at bounding box center [458, 421] width 17 height 17
checkbox input "true"
click at [457, 445] on input "checkbox" at bounding box center [458, 453] width 17 height 17
checkbox input "true"
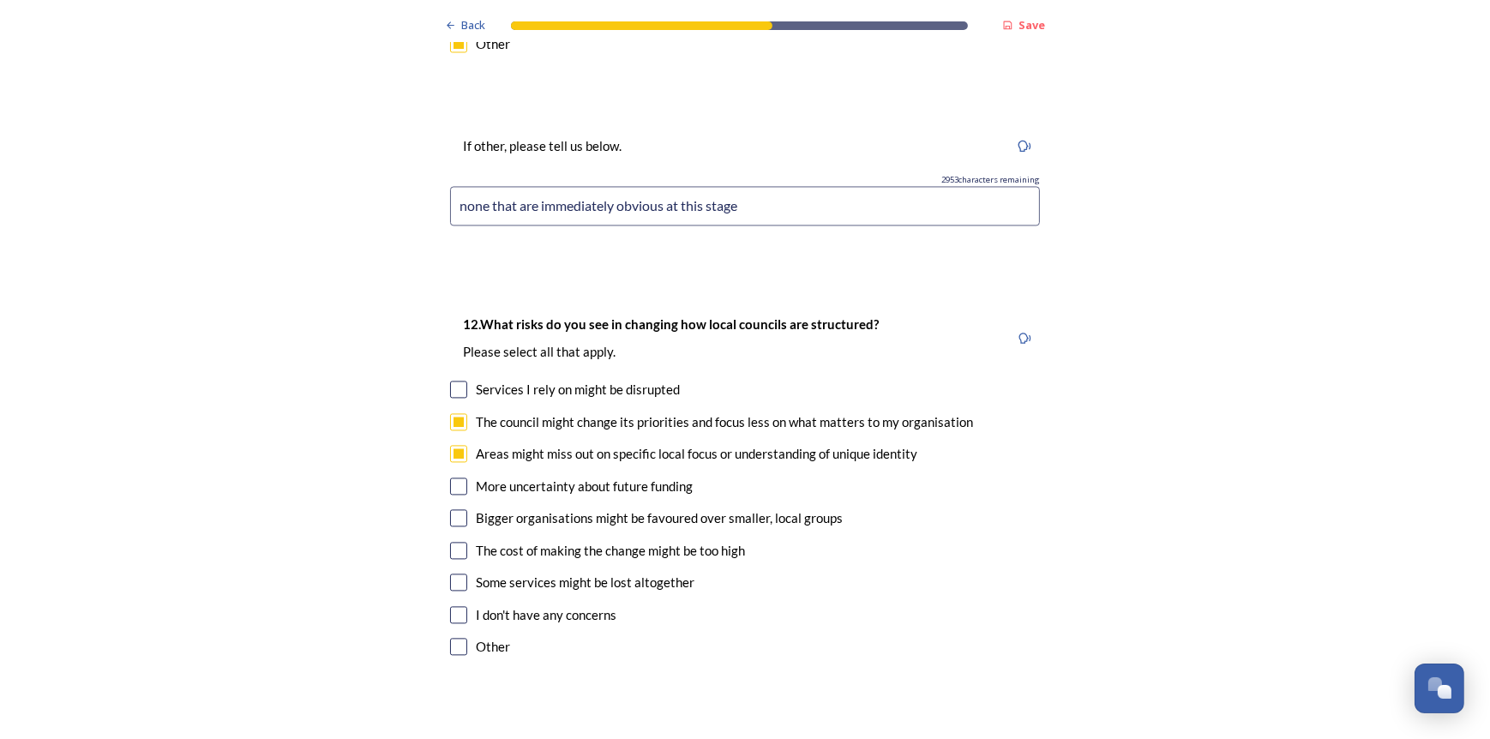
click at [452, 478] on input "checkbox" at bounding box center [458, 486] width 17 height 17
checkbox input "true"
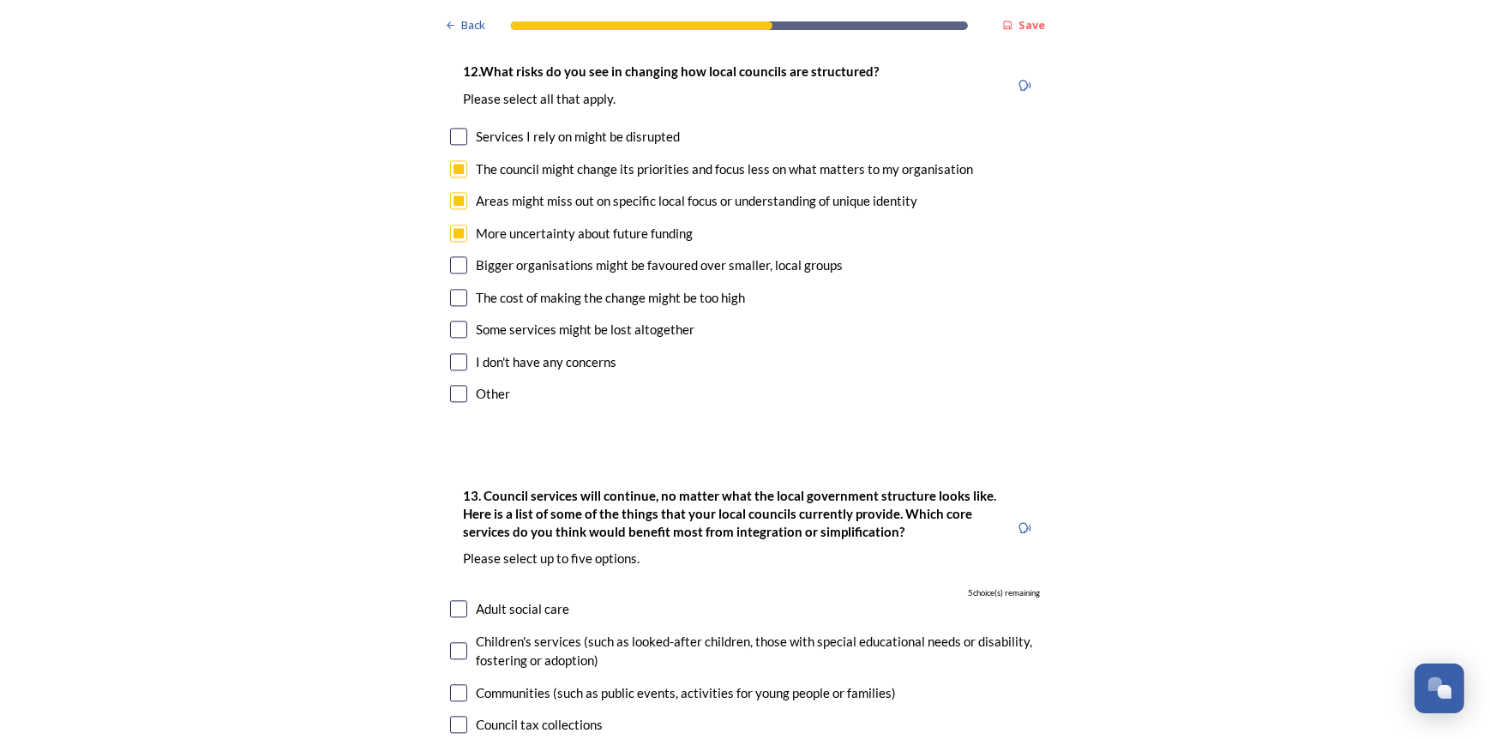
scroll to position [4631, 0]
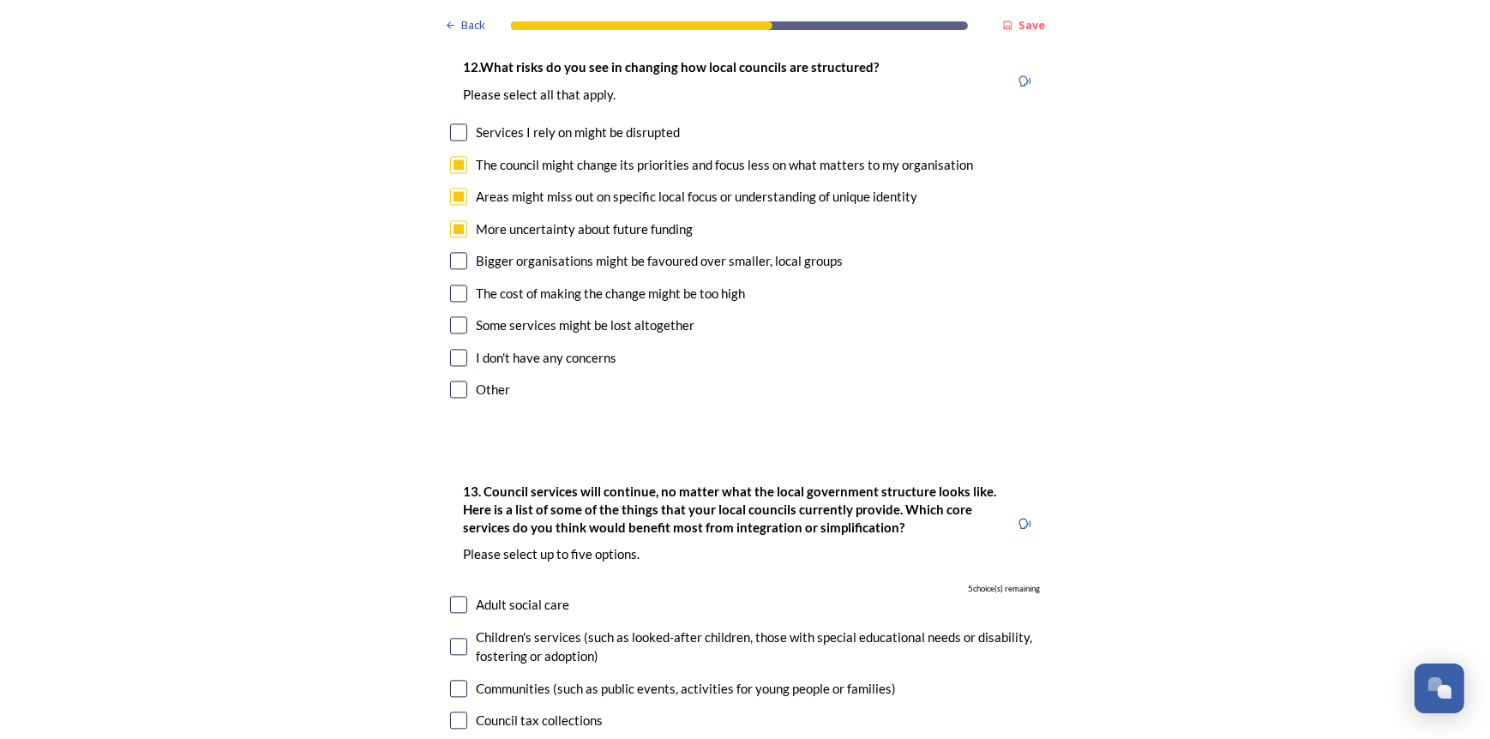
click at [452, 252] on input "checkbox" at bounding box center [458, 260] width 17 height 17
checkbox input "true"
click at [451, 285] on input "checkbox" at bounding box center [458, 293] width 17 height 17
checkbox input "true"
click at [453, 316] on input "checkbox" at bounding box center [458, 324] width 17 height 17
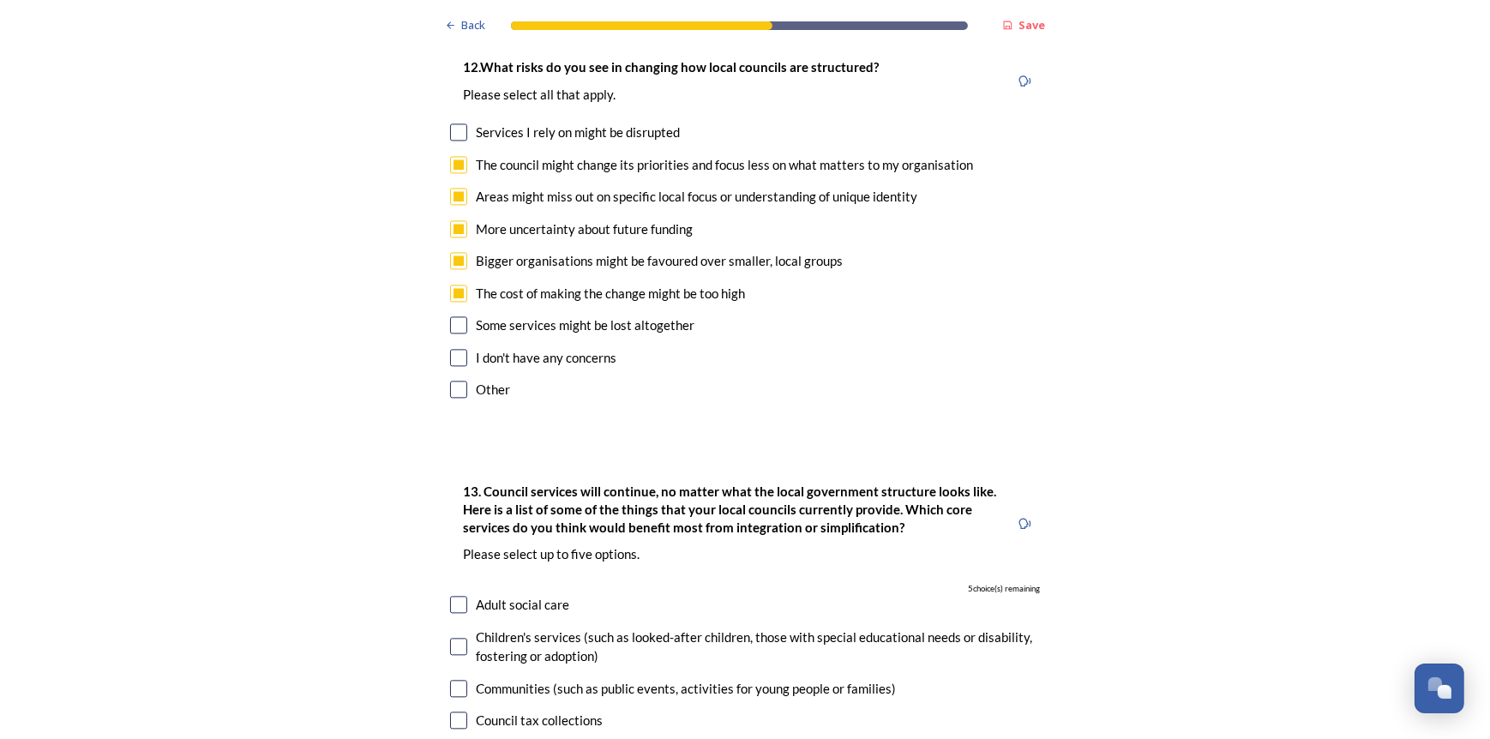
checkbox input "true"
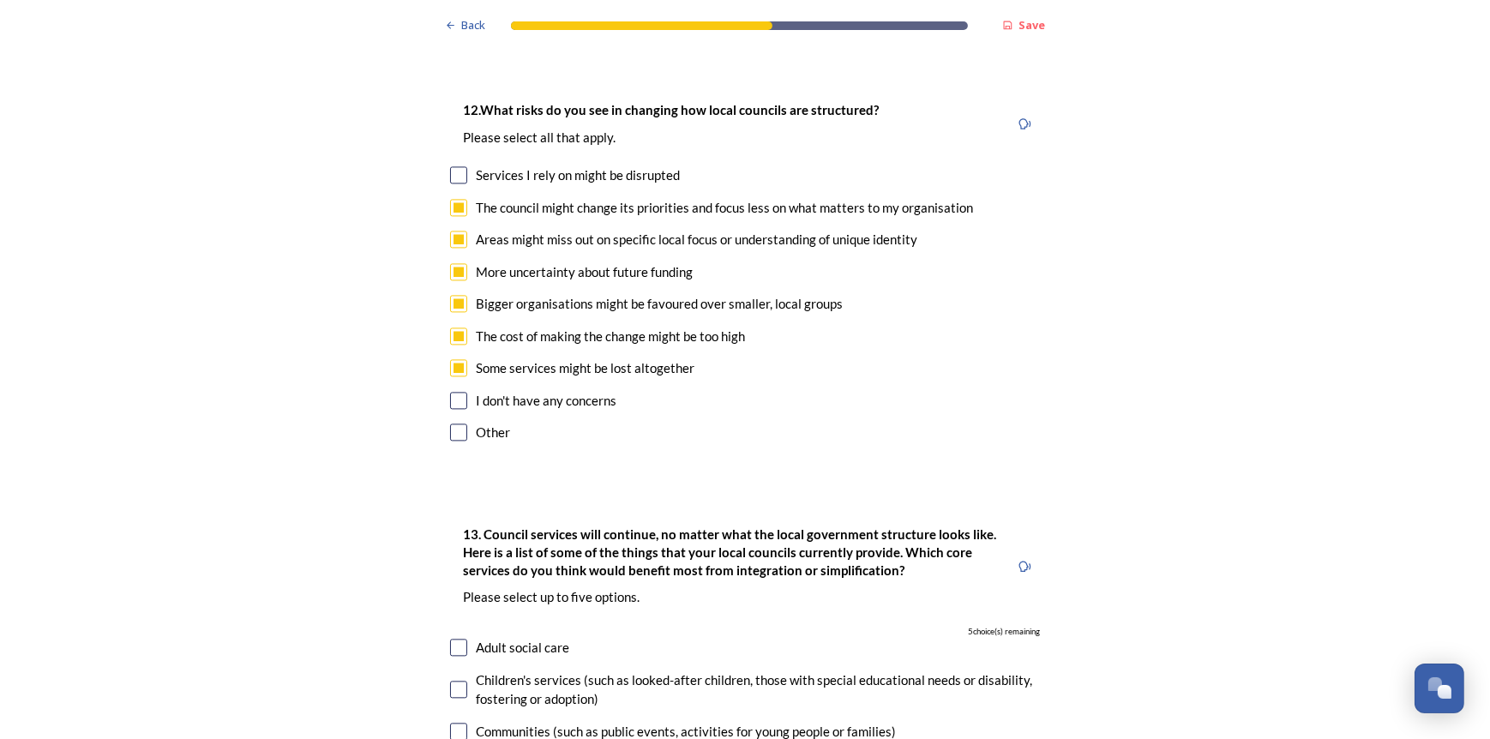
scroll to position [4545, 0]
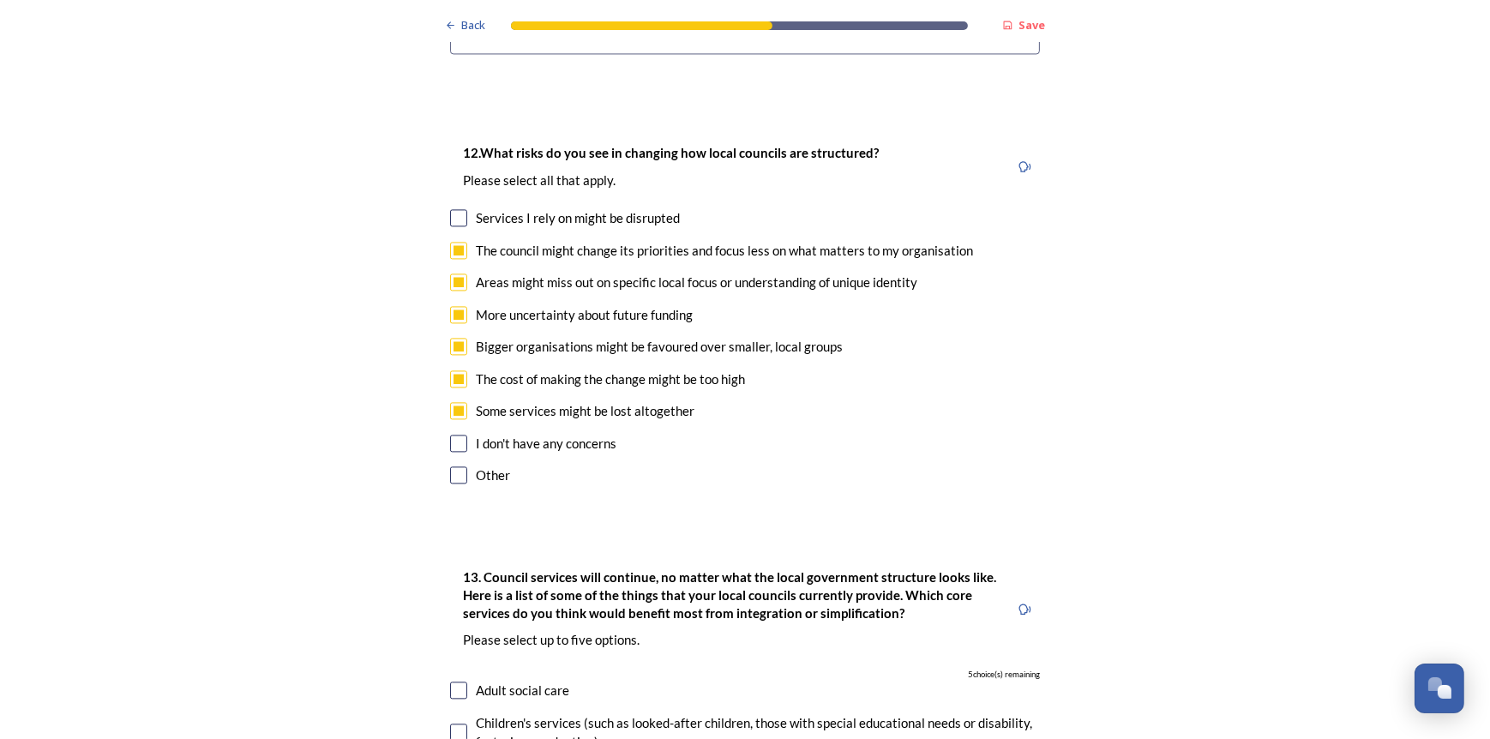
click at [454, 209] on input "checkbox" at bounding box center [458, 217] width 17 height 17
checkbox input "true"
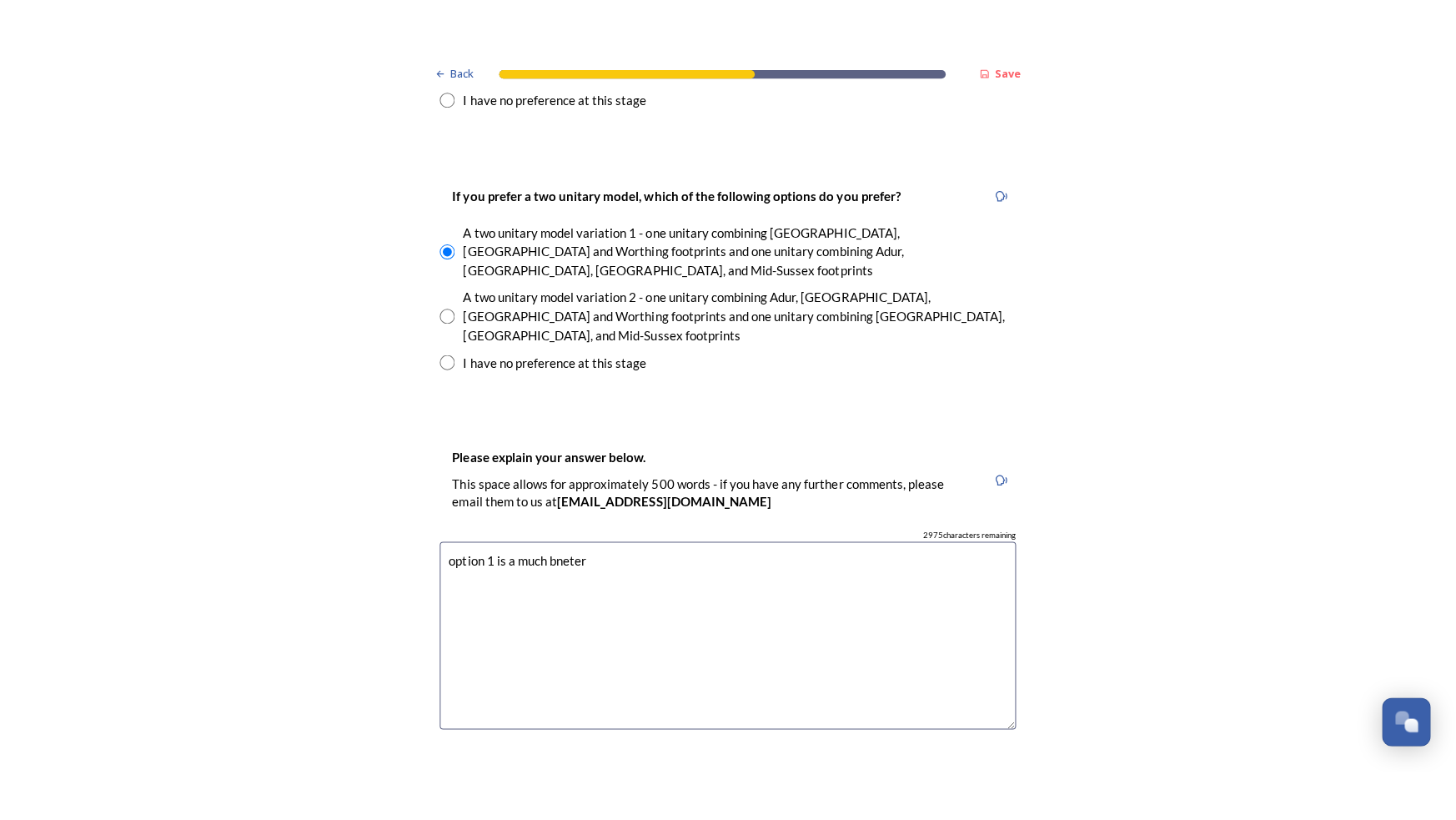
scroll to position [2299, 0]
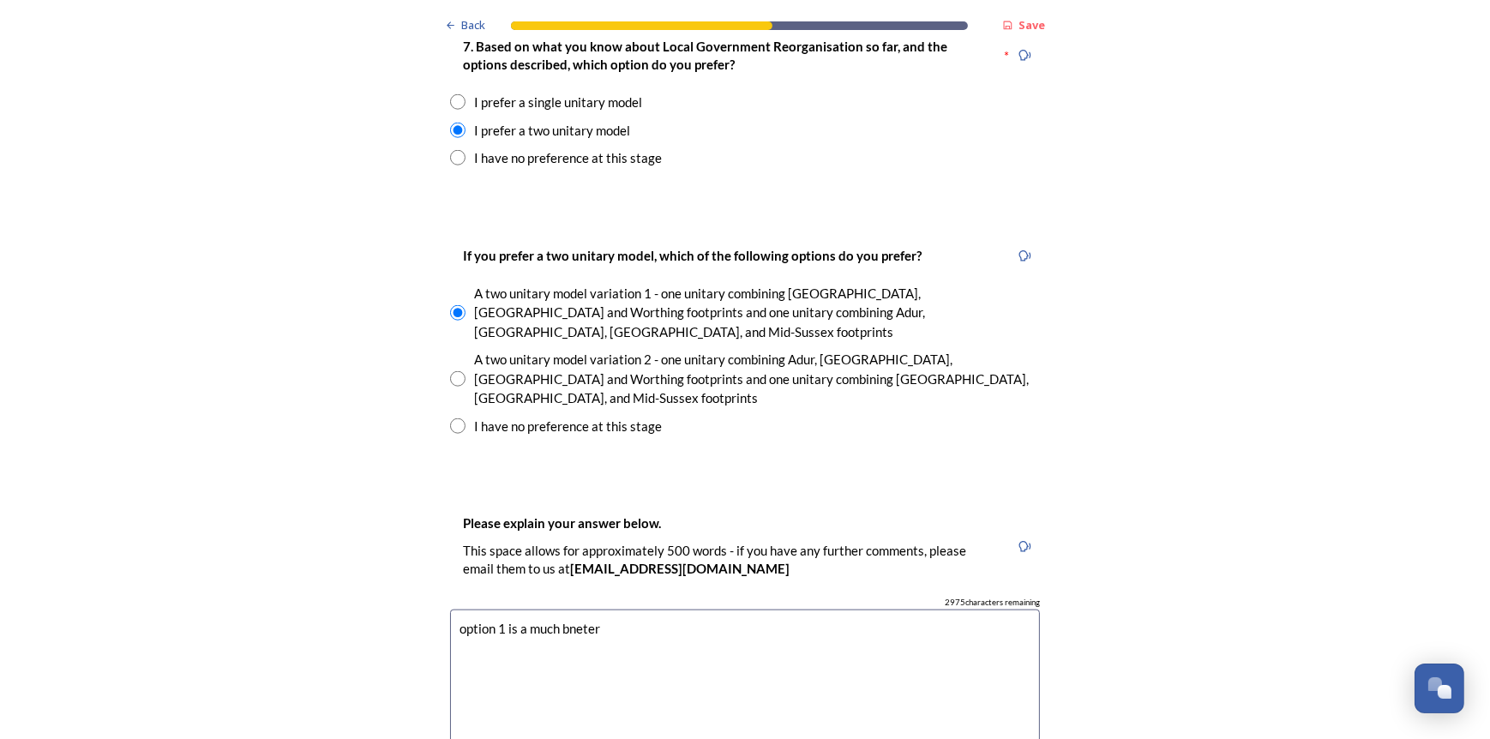
click at [657, 610] on textarea "option 1 is a much bneter" at bounding box center [745, 706] width 590 height 193
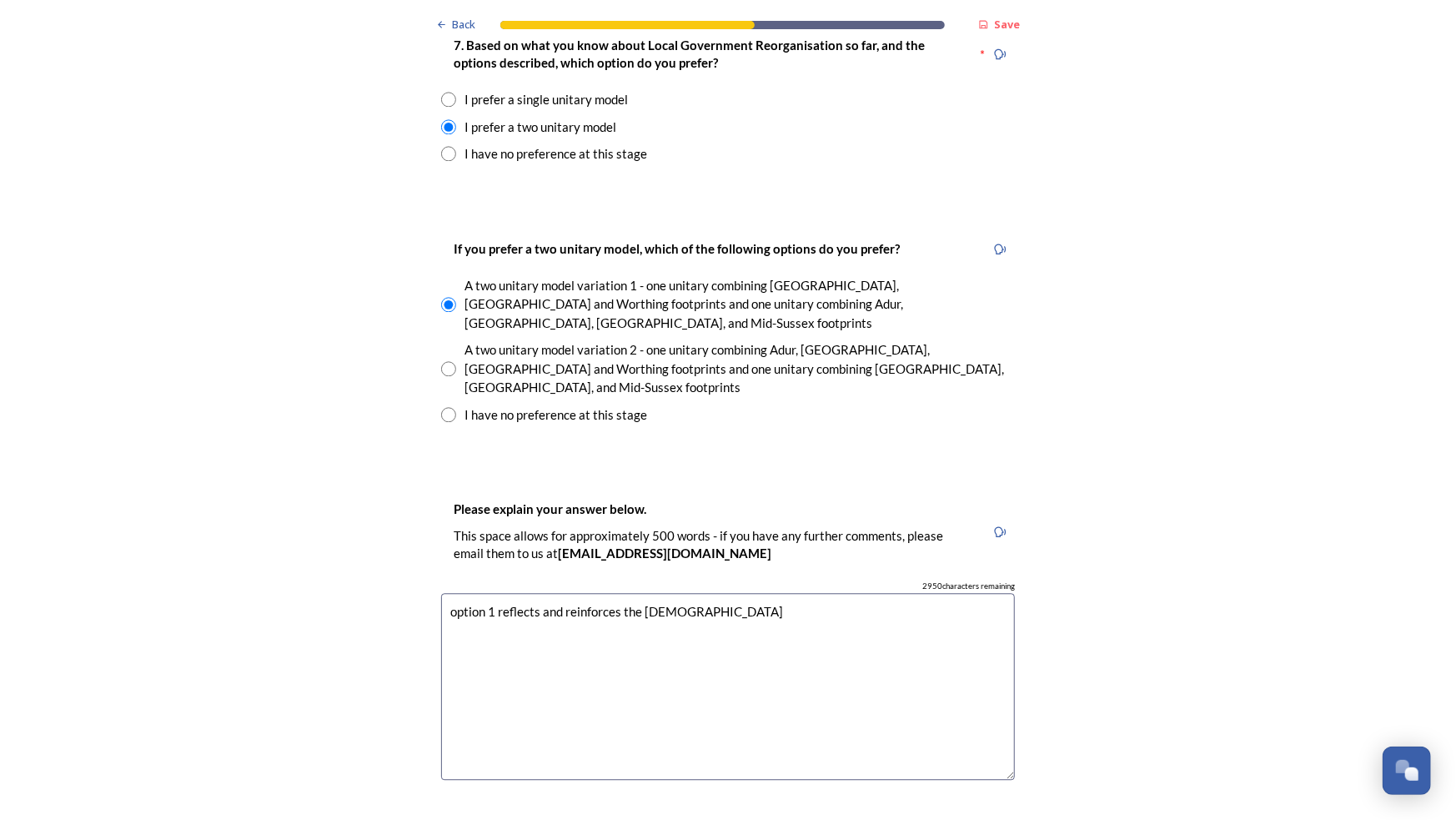
drag, startPoint x: 570, startPoint y: 525, endPoint x: 604, endPoint y: 588, distance: 71.6
click at [604, 593] on textarea "option 1 reflects and reinforces the charitishics" at bounding box center [728, 687] width 574 height 188
drag, startPoint x: 658, startPoint y: 517, endPoint x: 730, endPoint y: 528, distance: 72.8
click at [730, 593] on textarea "option 1 reflects and reinforces the charitishics" at bounding box center [728, 687] width 574 height 188
drag, startPoint x: 724, startPoint y: 525, endPoint x: 666, endPoint y: 523, distance: 58.0
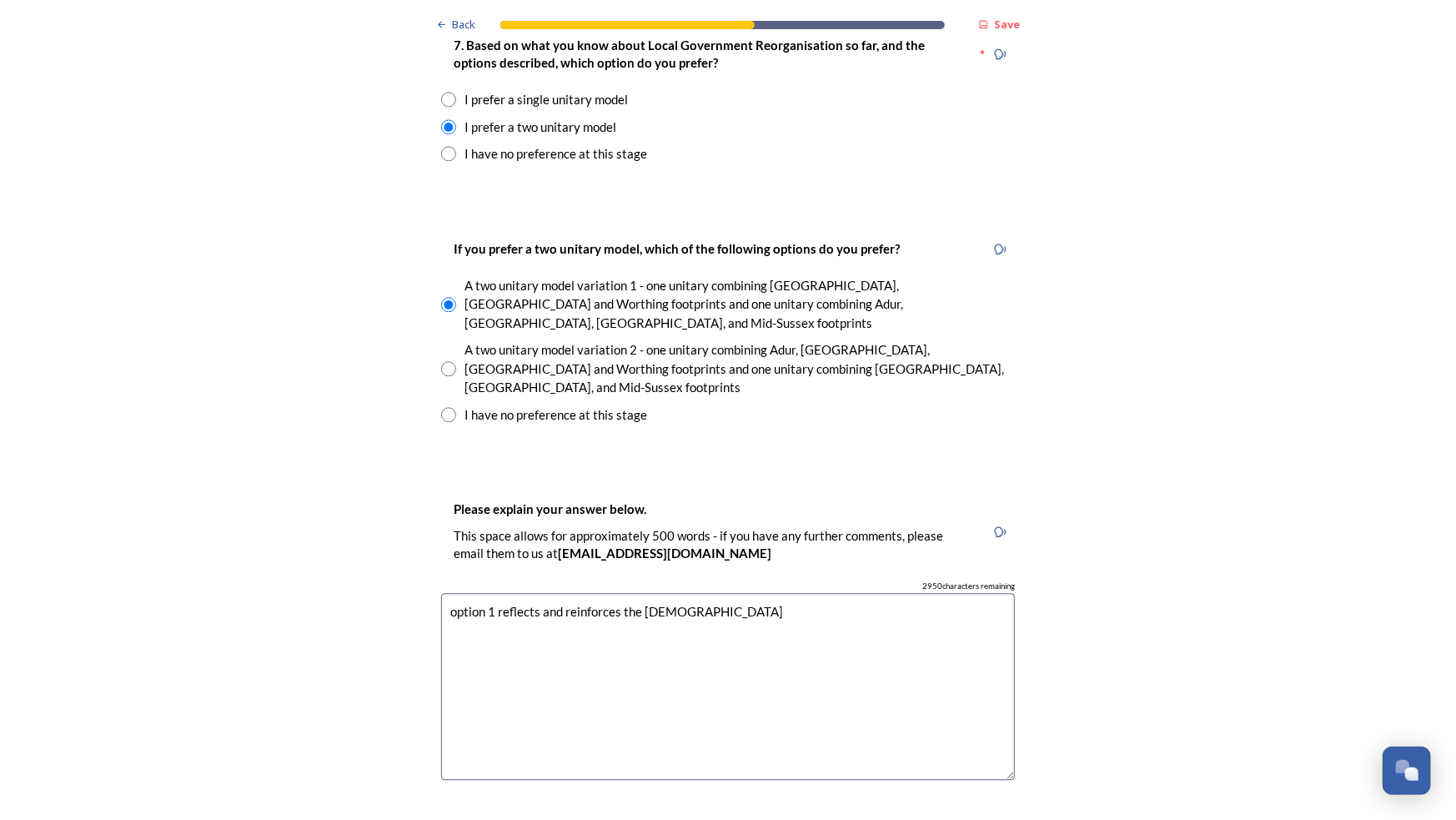
click at [666, 593] on textarea "option 1 reflects and reinforces the charitishics" at bounding box center [728, 687] width 574 height 188
drag, startPoint x: 714, startPoint y: 523, endPoint x: 678, endPoint y: 527, distance: 36.2
click at [678, 593] on textarea "option 1 reflects and reinforces the charterships" at bounding box center [728, 687] width 574 height 188
drag, startPoint x: 670, startPoint y: 525, endPoint x: 630, endPoint y: 576, distance: 64.8
click at [630, 593] on textarea "option 1 reflects and reinforces the charterristics" at bounding box center [728, 687] width 574 height 188
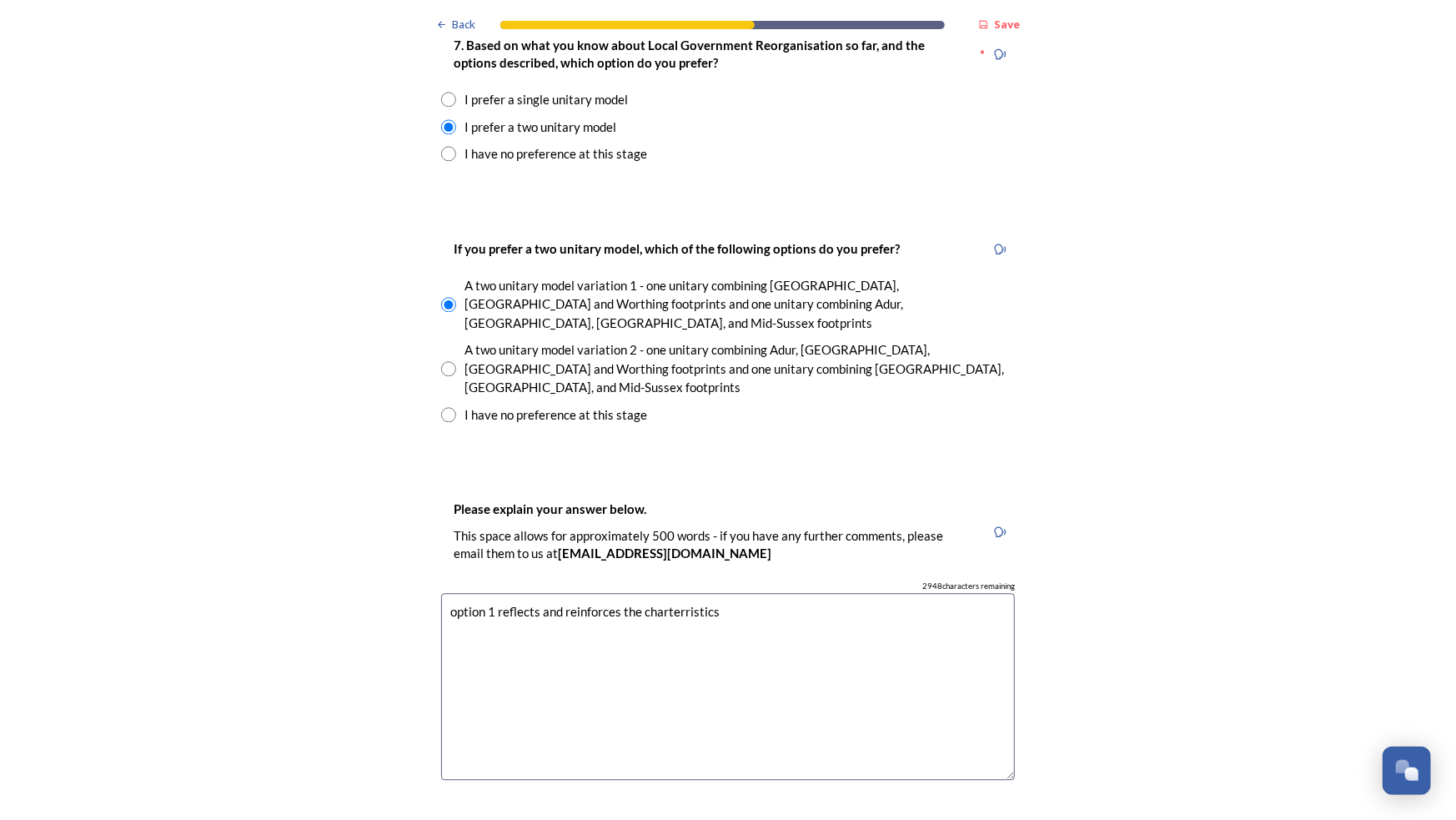
drag, startPoint x: 613, startPoint y: 538, endPoint x: 424, endPoint y: 525, distance: 189.4
click at [428, 525] on div "Please explain your answer below. This space allows for approximately 500 words…" at bounding box center [728, 647] width 600 height 330
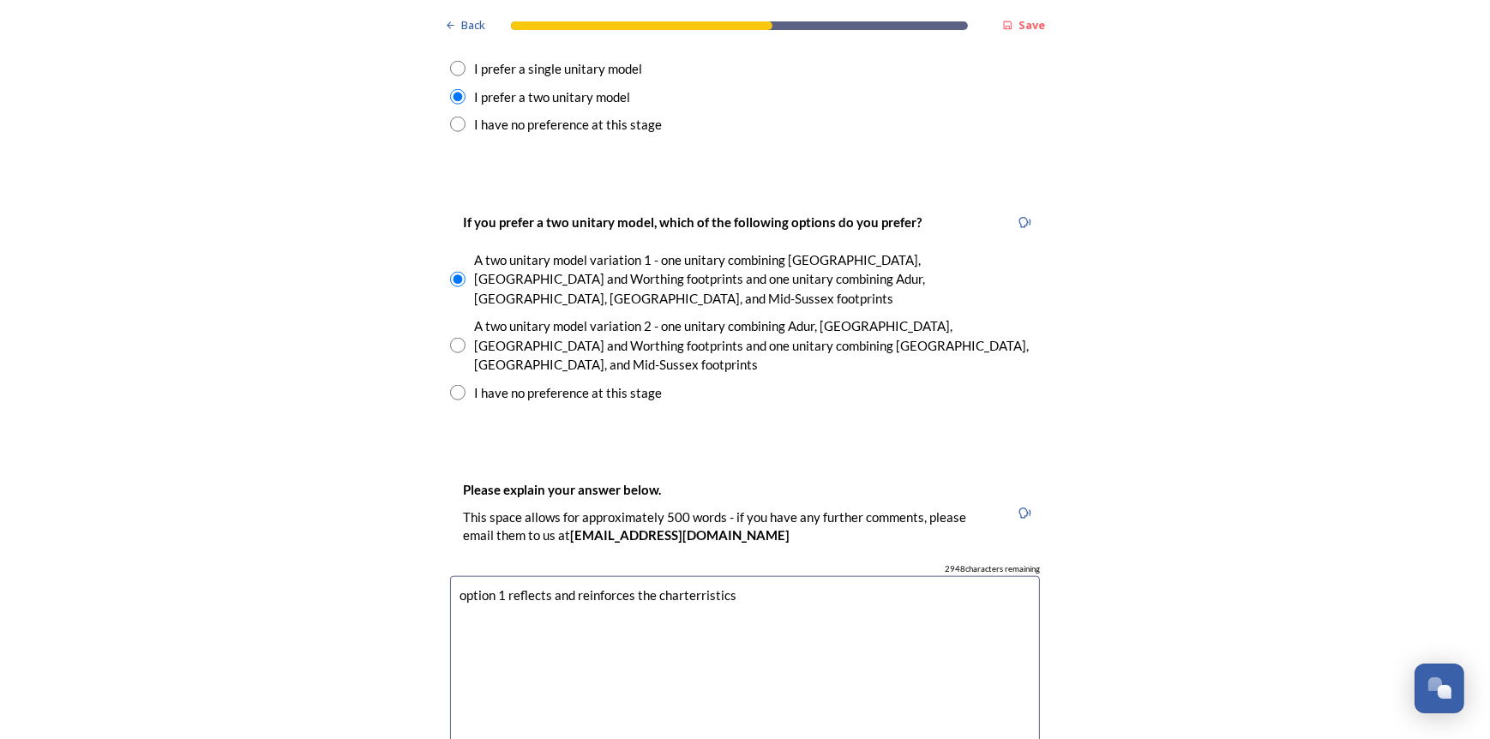
scroll to position [2401, 0]
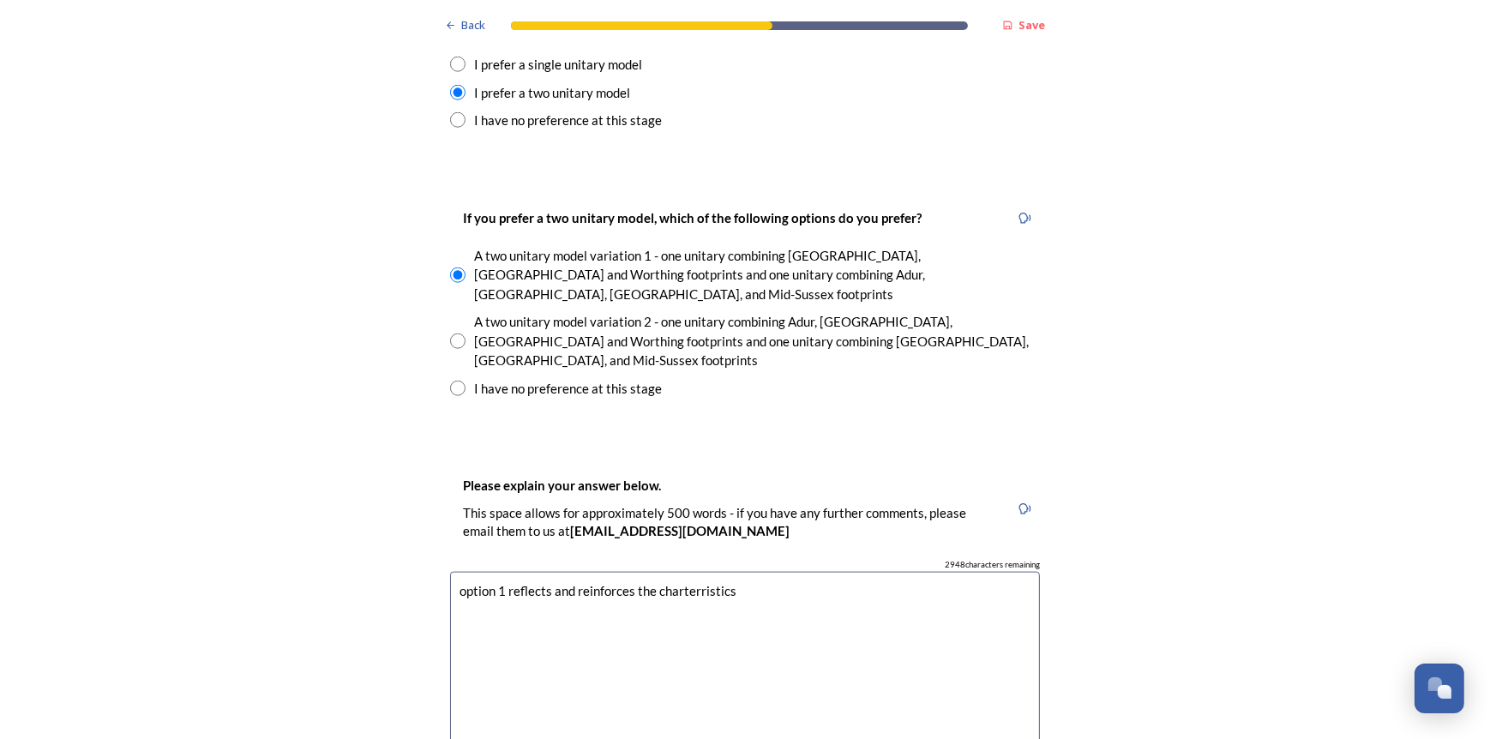
paste textarea "Option 1 reflects and reinforces the characteristics and profile of Ferring Par…"
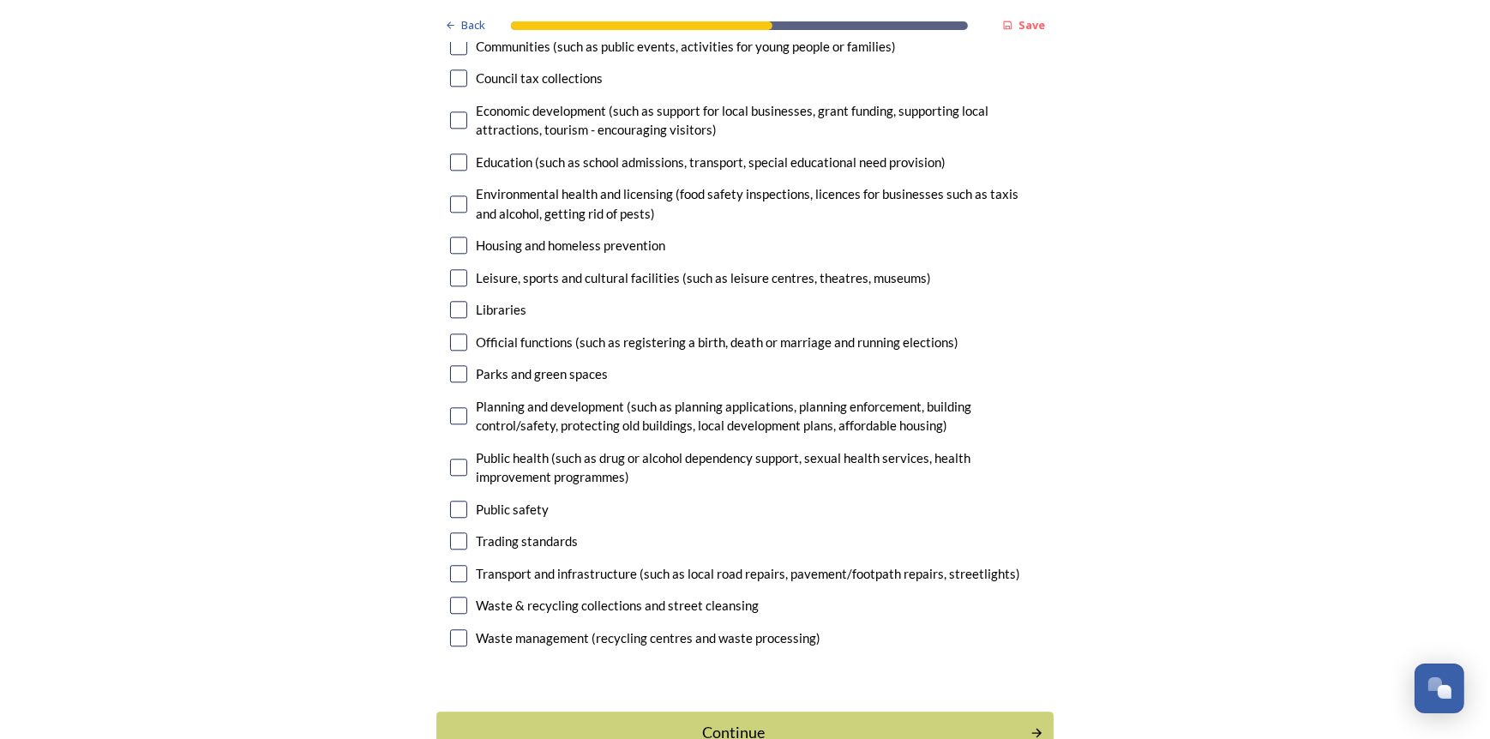
scroll to position [5279, 0]
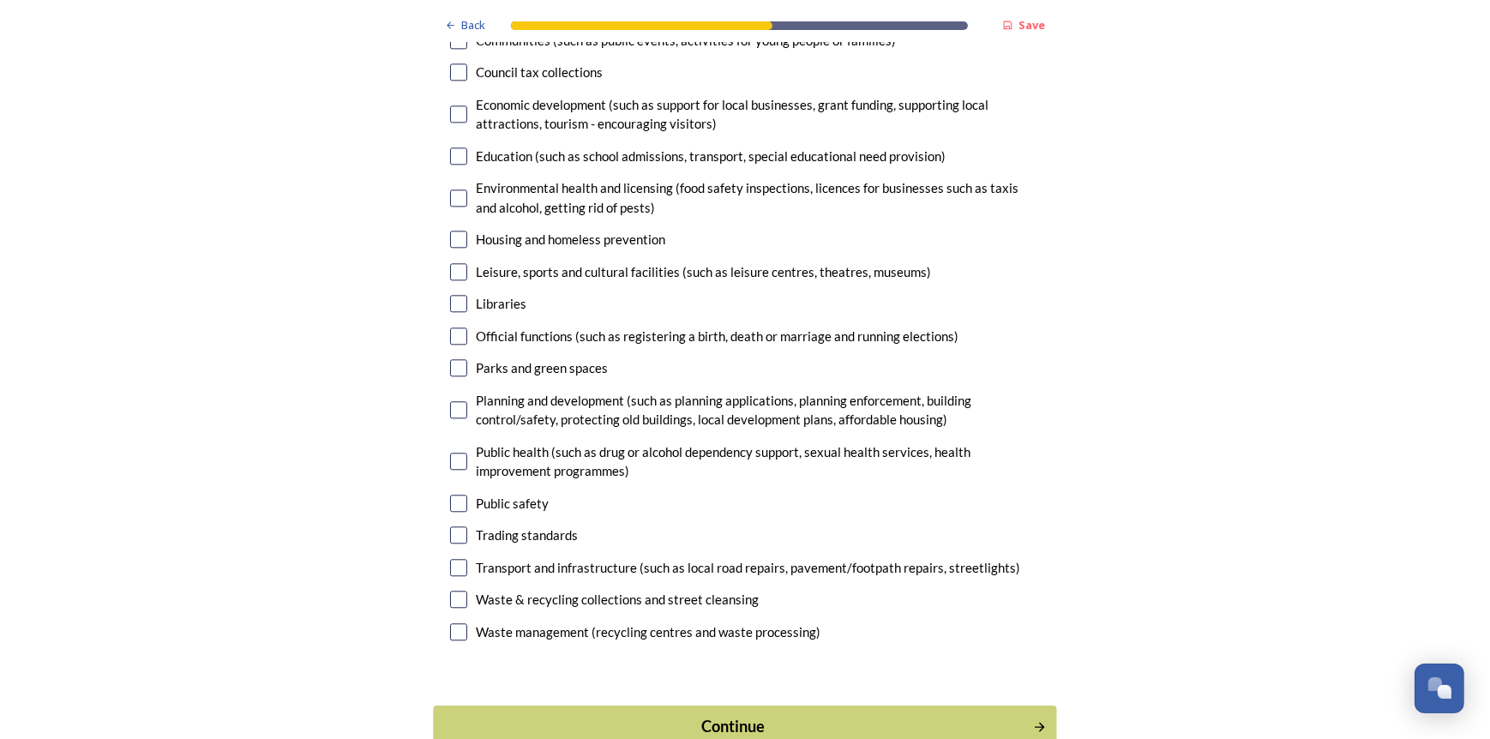
type textarea "Option 1 reflects and reinforces the characteristics and profile of Ferring Par…"
click at [743, 715] on div "Continue" at bounding box center [733, 726] width 581 height 23
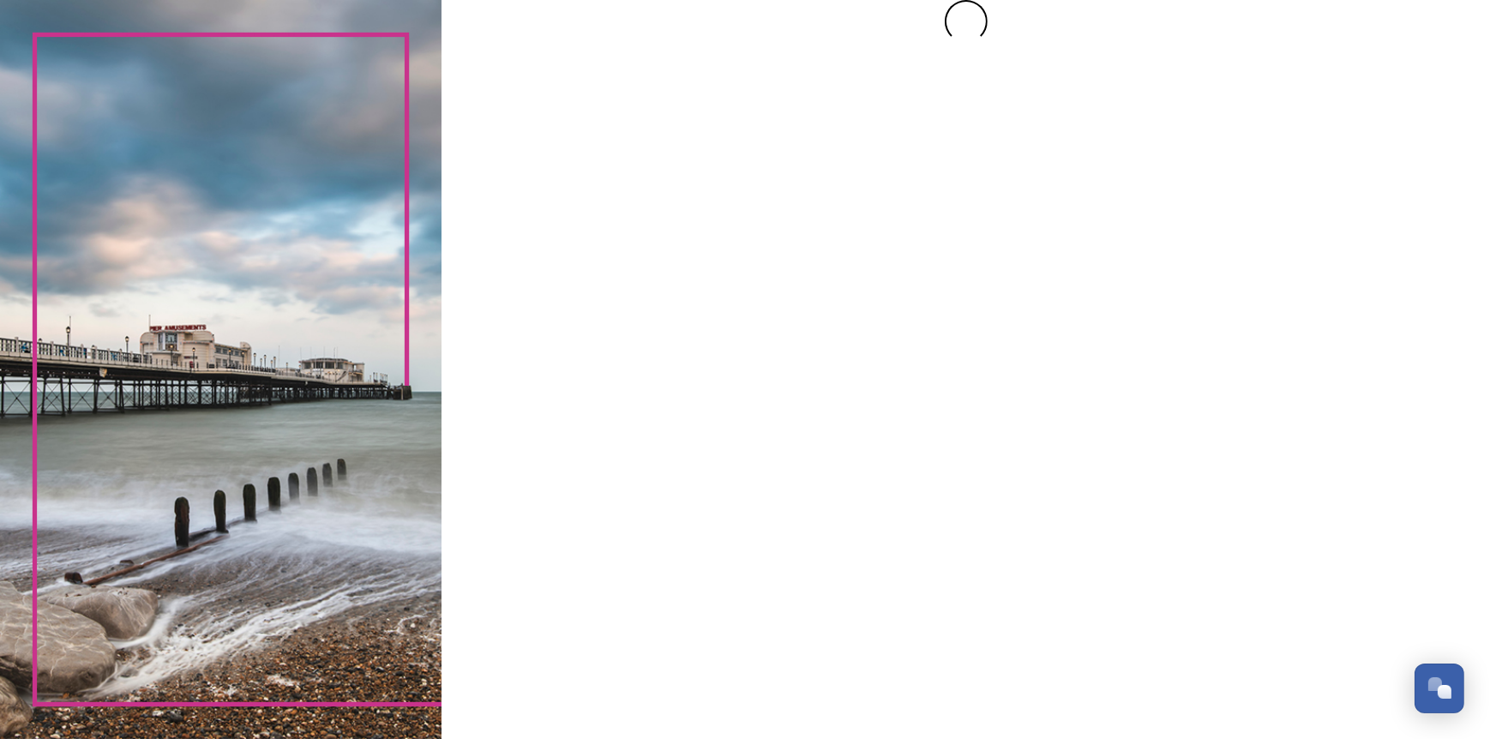
scroll to position [0, 0]
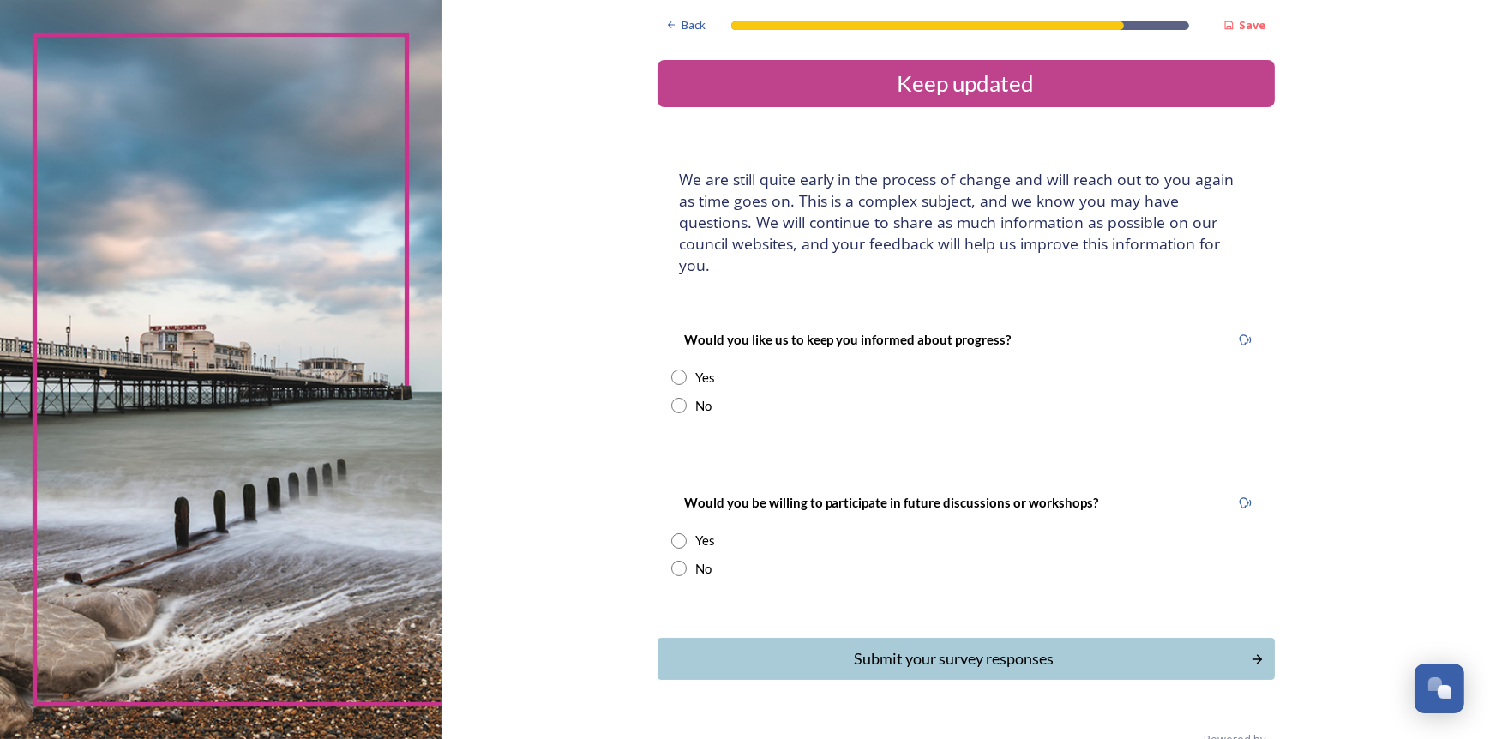
click at [671, 370] on input "radio" at bounding box center [678, 377] width 15 height 15
radio input "true"
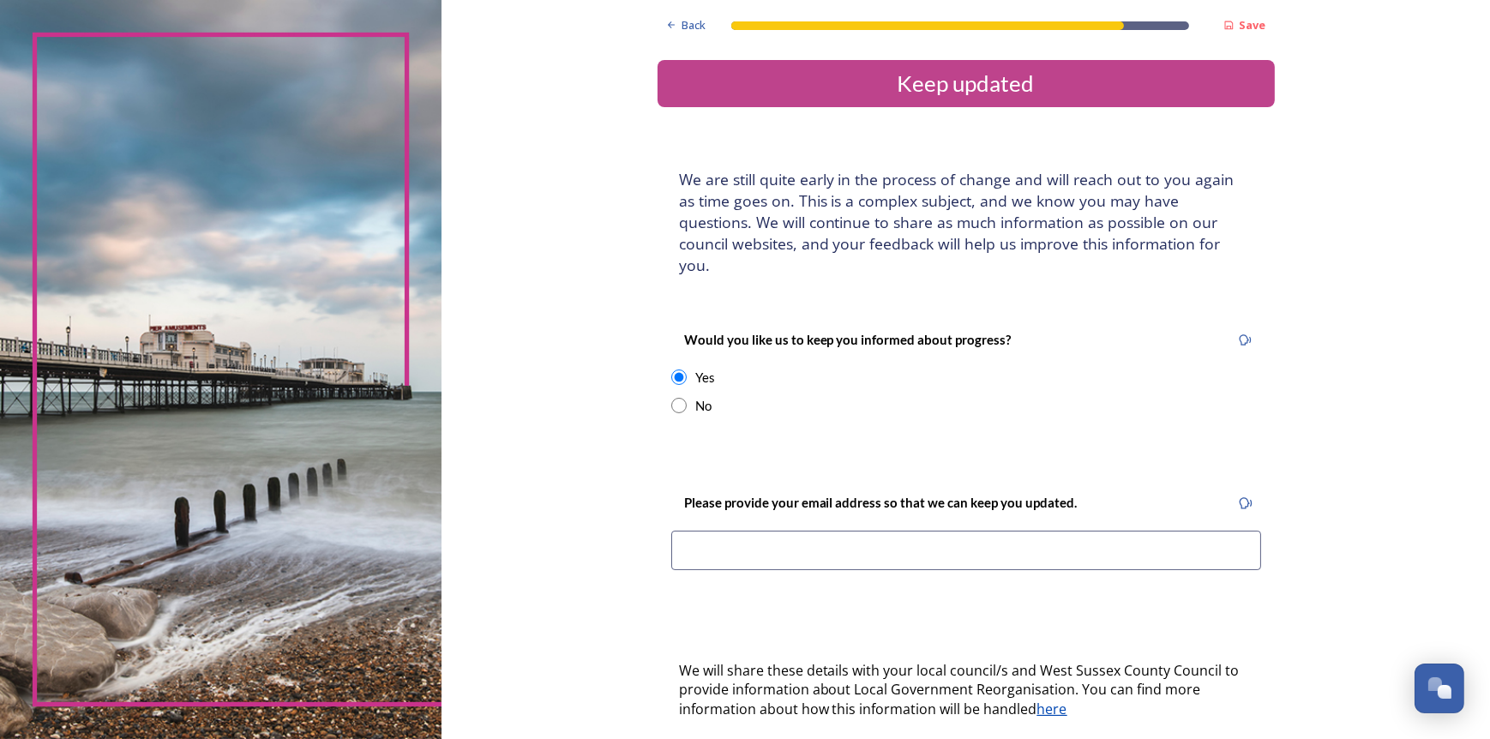
click at [725, 533] on input at bounding box center [966, 550] width 590 height 39
type input "parishCLERK@ferringparishcouncil.org.uk"
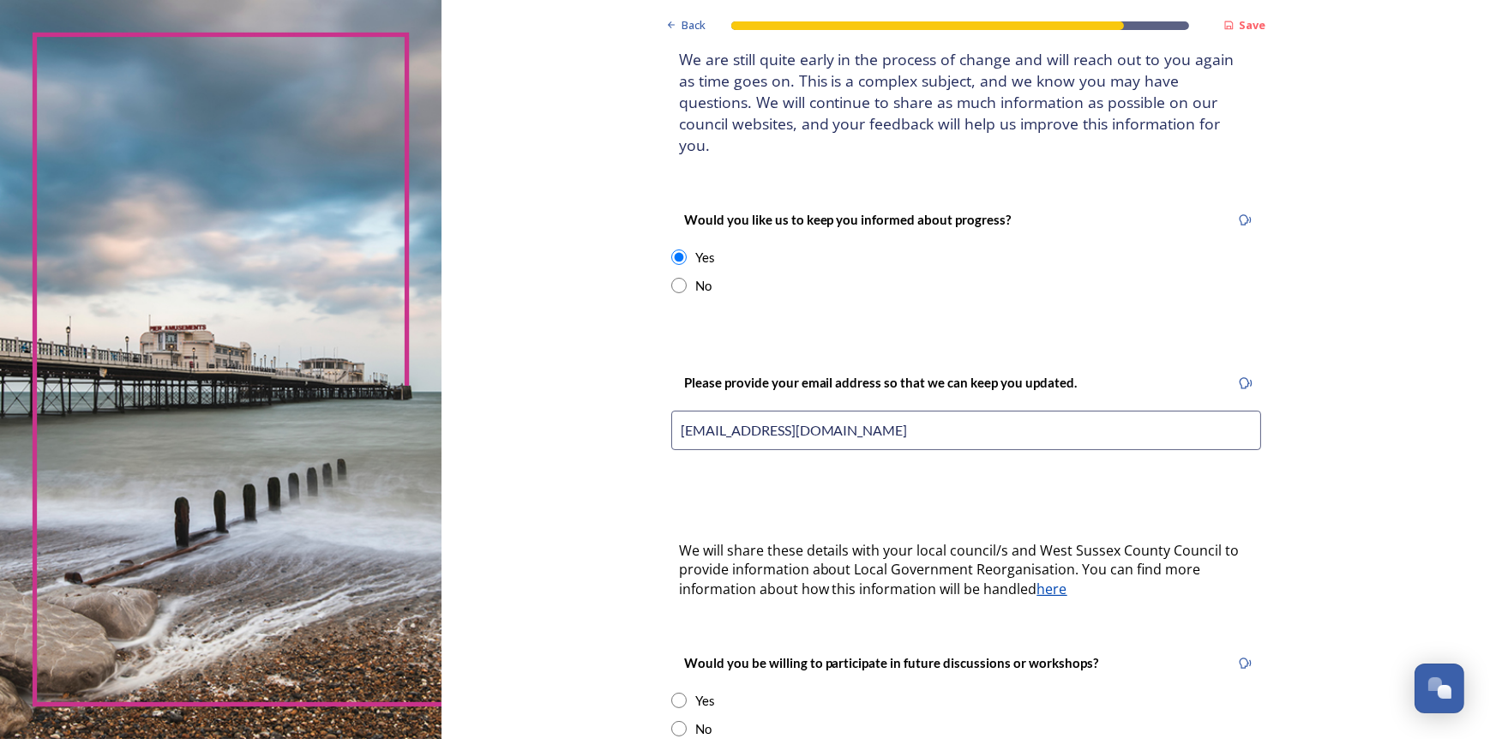
scroll to position [299, 0]
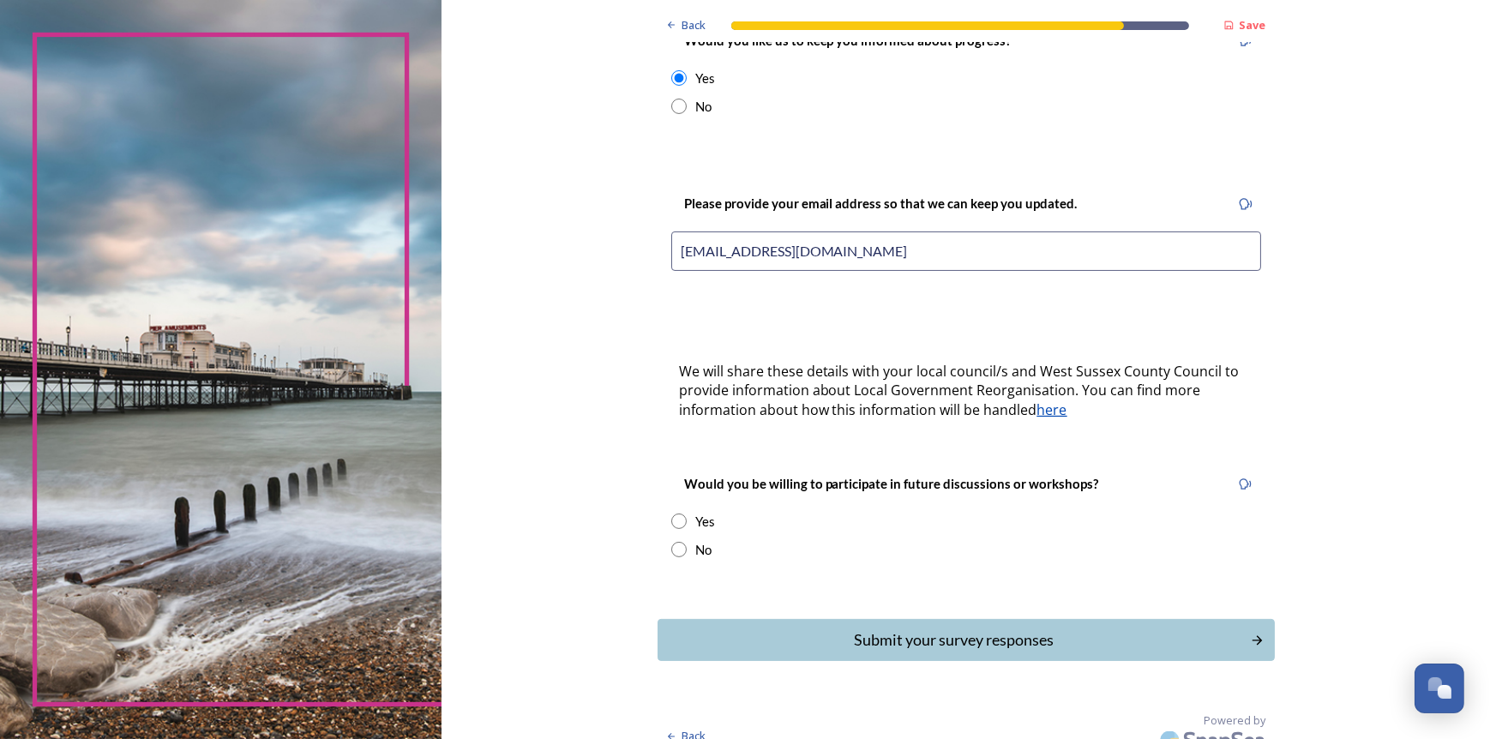
click at [671, 542] on input "radio" at bounding box center [678, 549] width 15 height 15
radio input "true"
click at [918, 629] on div "Submit your survey responses" at bounding box center [954, 640] width 581 height 23
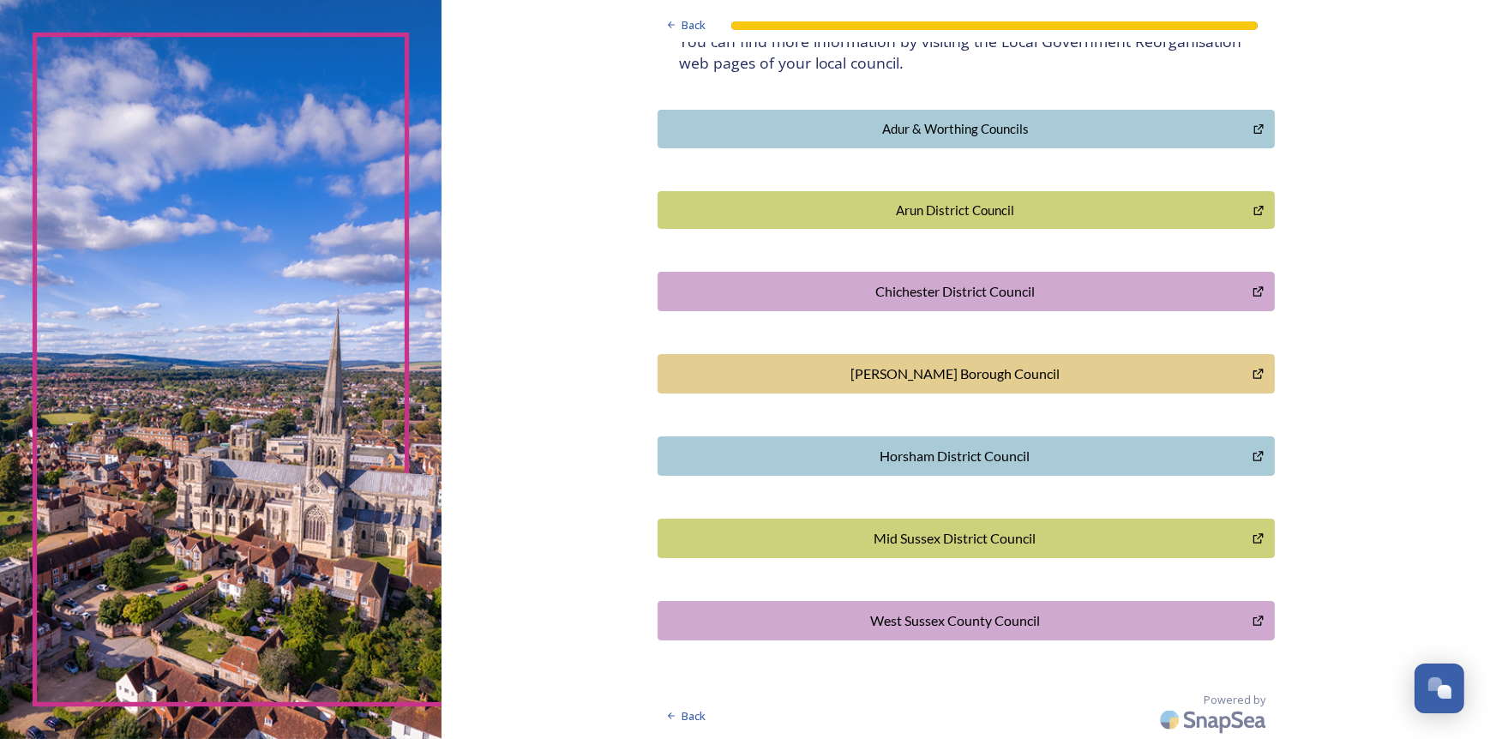
scroll to position [0, 0]
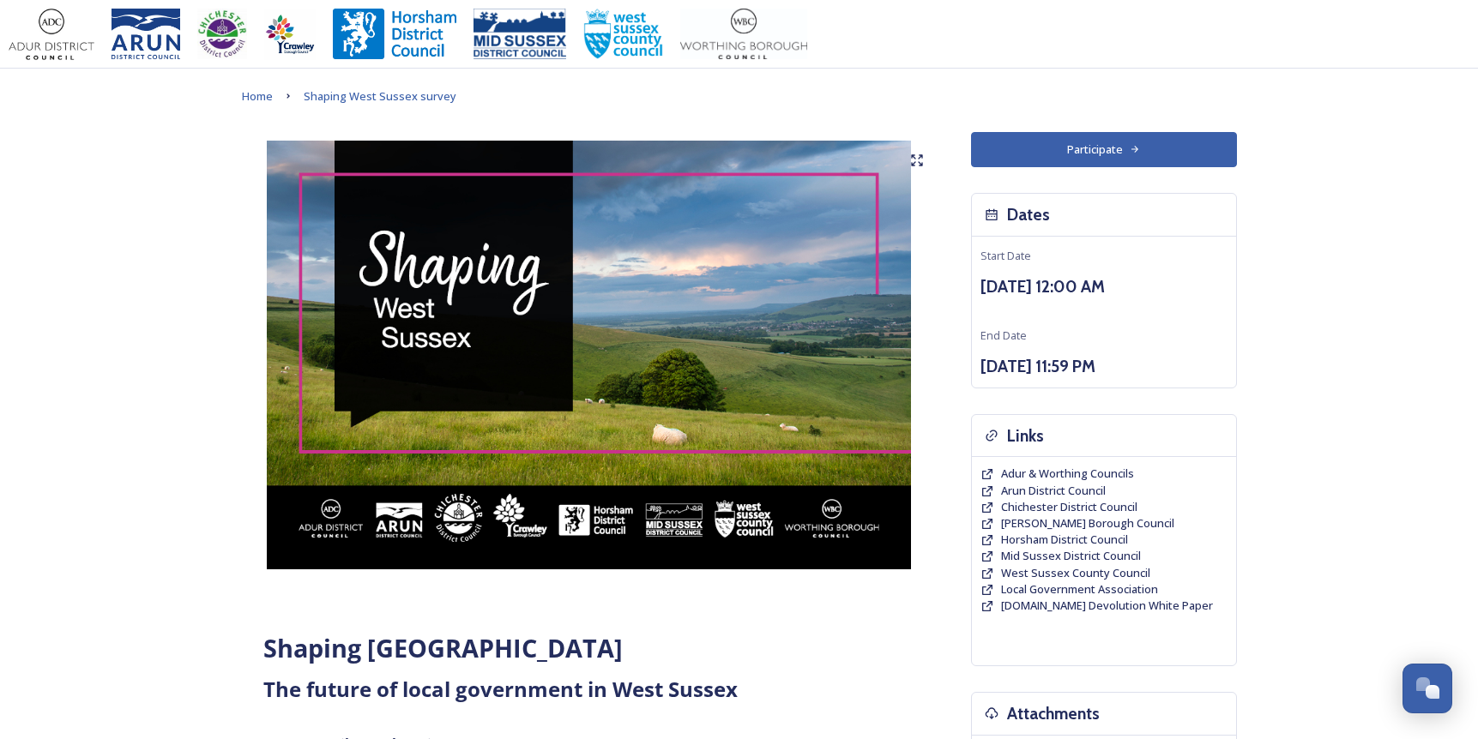
scroll to position [1105, 0]
